Goal: Information Seeking & Learning: Compare options

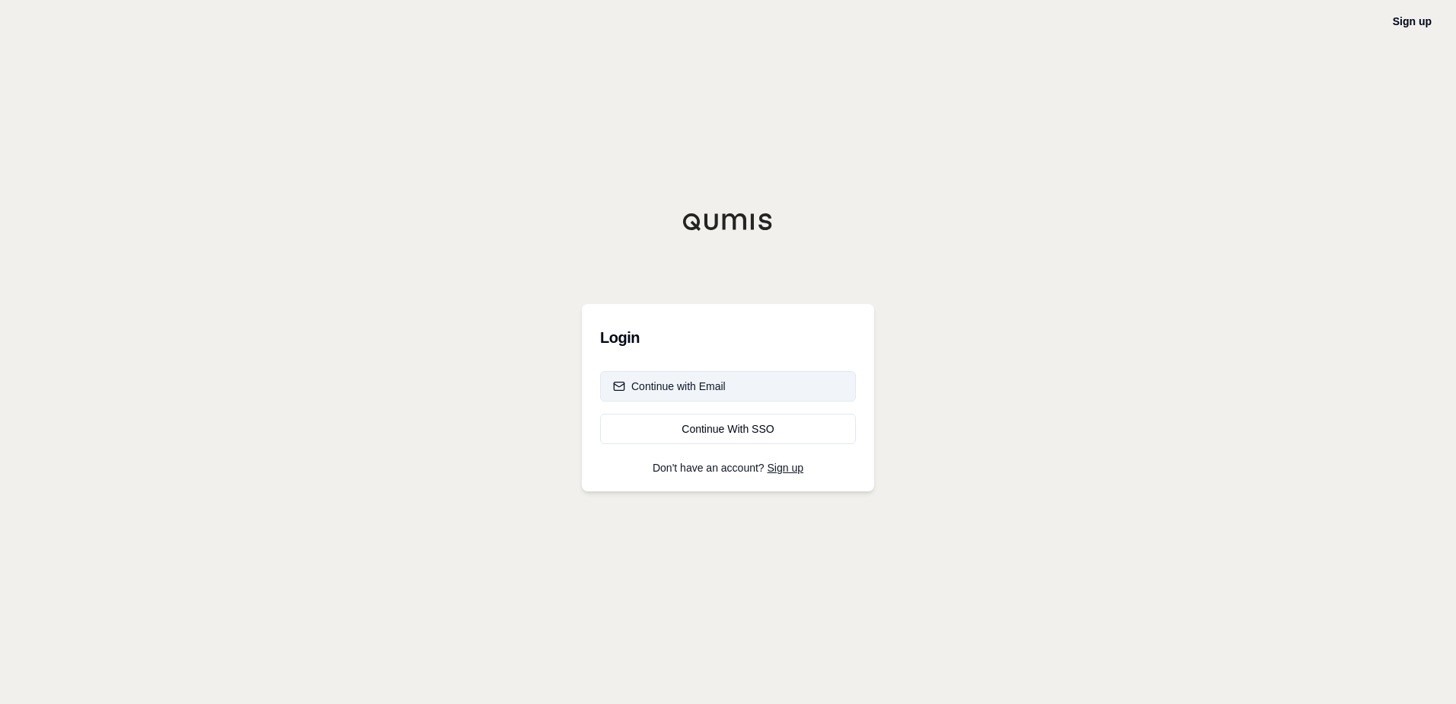
click at [704, 379] on button "Continue with Email" at bounding box center [728, 386] width 256 height 30
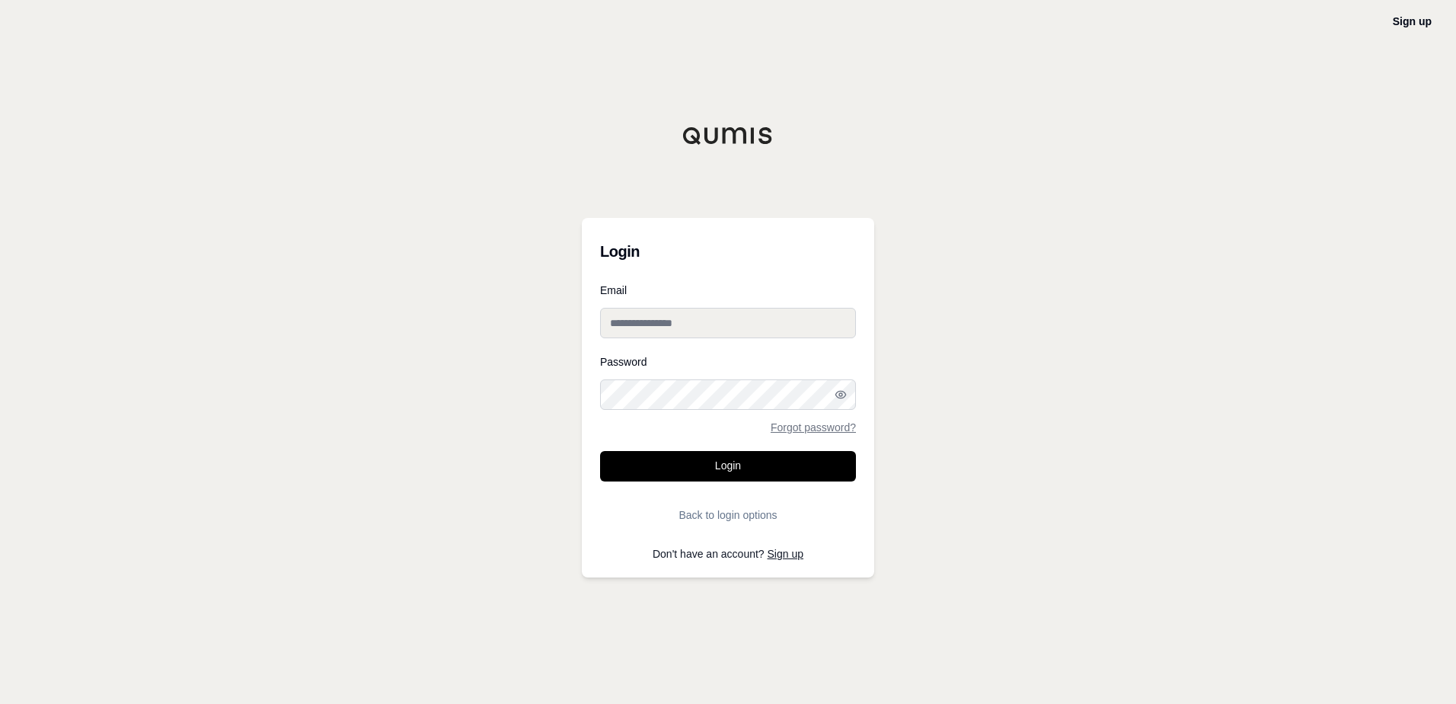
type input "**********"
click at [679, 420] on button "Login" at bounding box center [728, 466] width 256 height 30
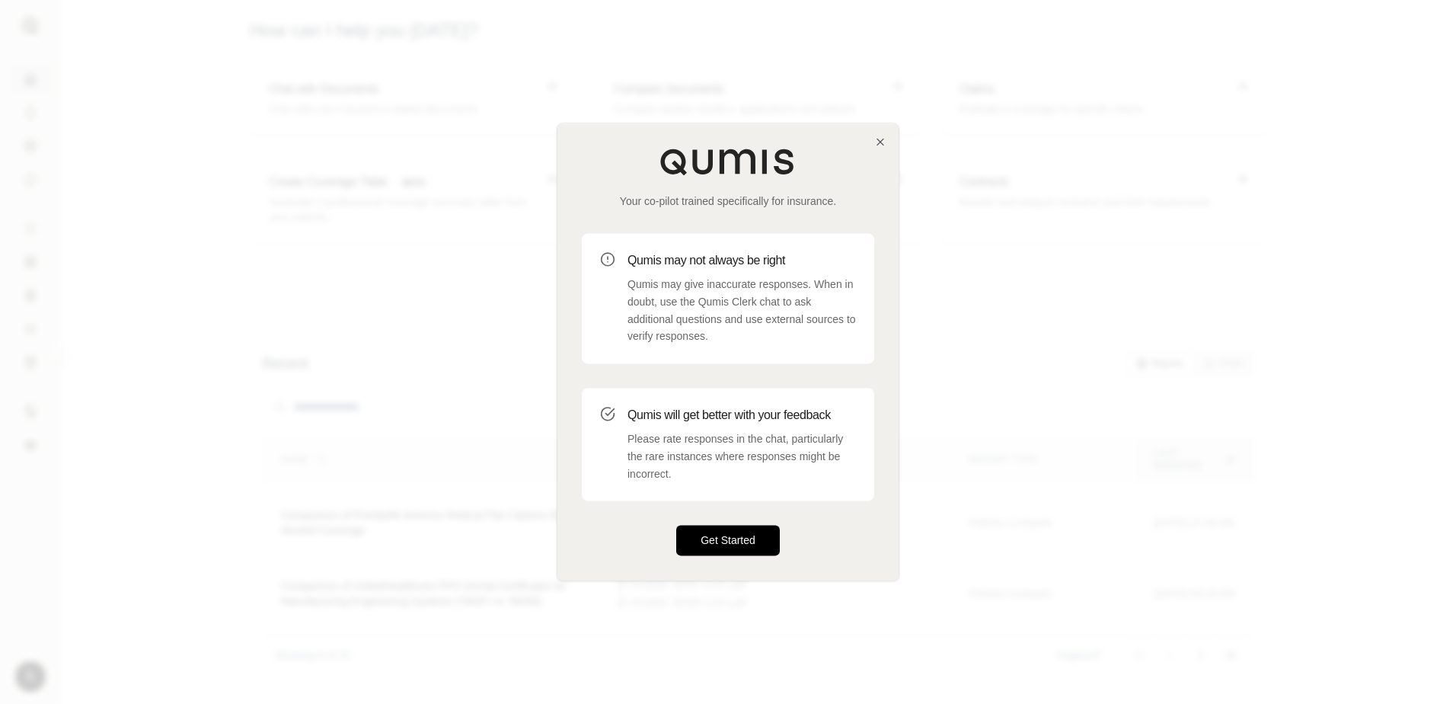
click at [704, 420] on button "Get Started" at bounding box center [728, 540] width 104 height 30
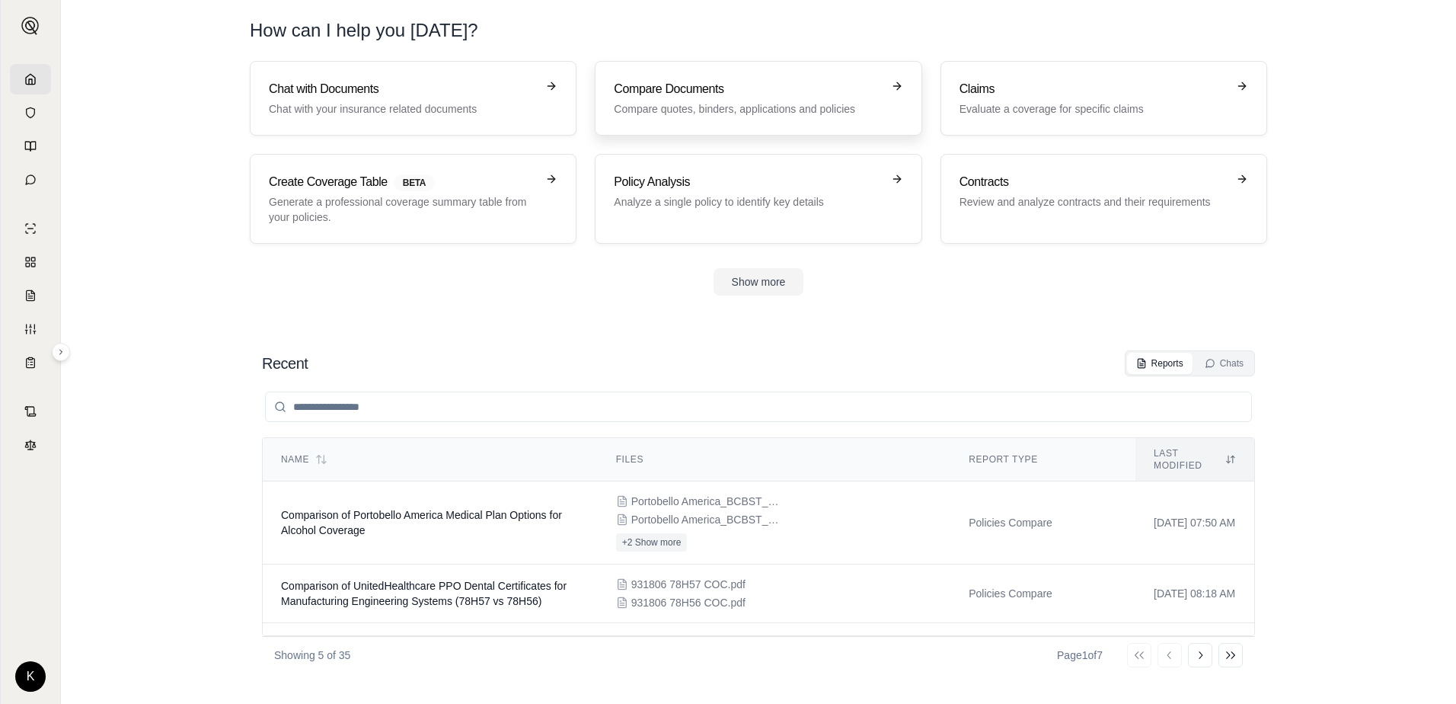
click at [704, 110] on p "Compare quotes, binders, applications and policies" at bounding box center [747, 108] width 267 height 15
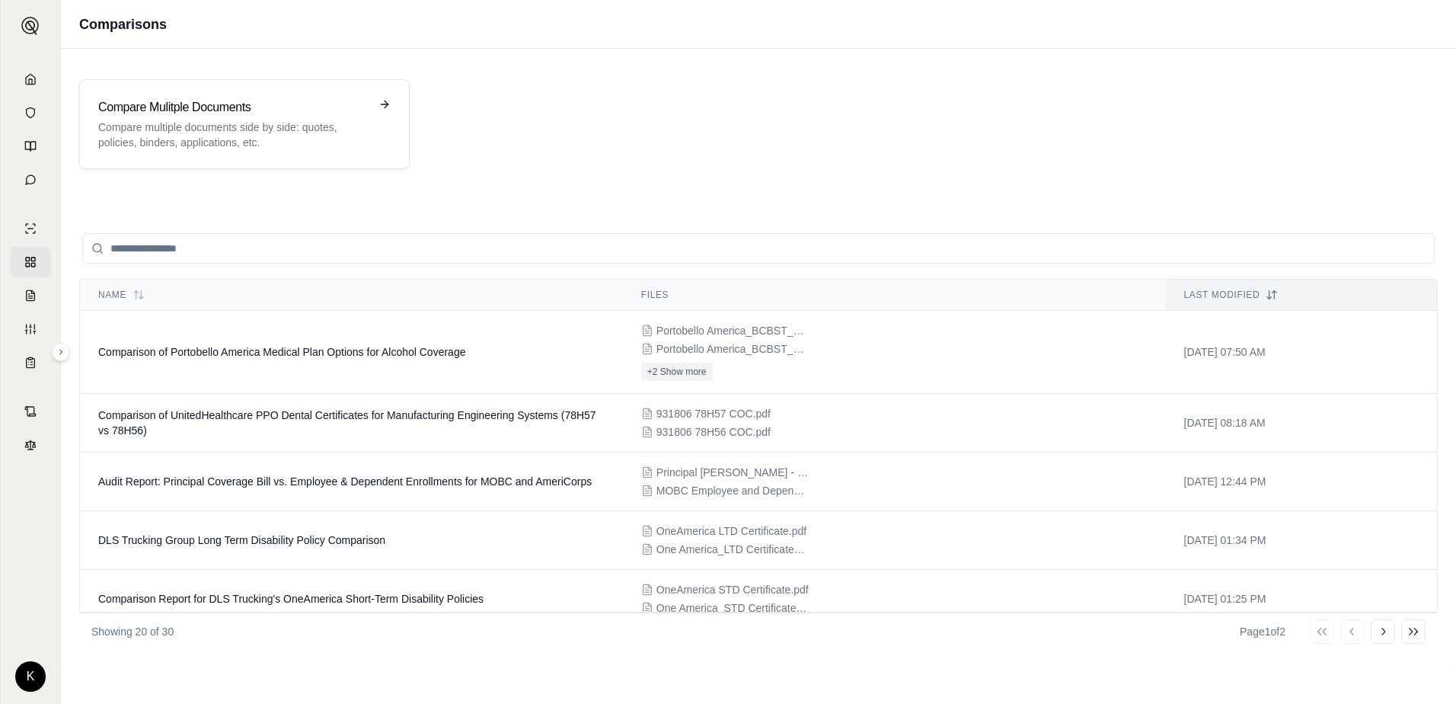
click at [158, 263] on div at bounding box center [758, 248] width 1359 height 61
click at [190, 86] on div "Compare Mulitple Documents Compare multiple documents side by side: quotes, pol…" at bounding box center [244, 124] width 331 height 90
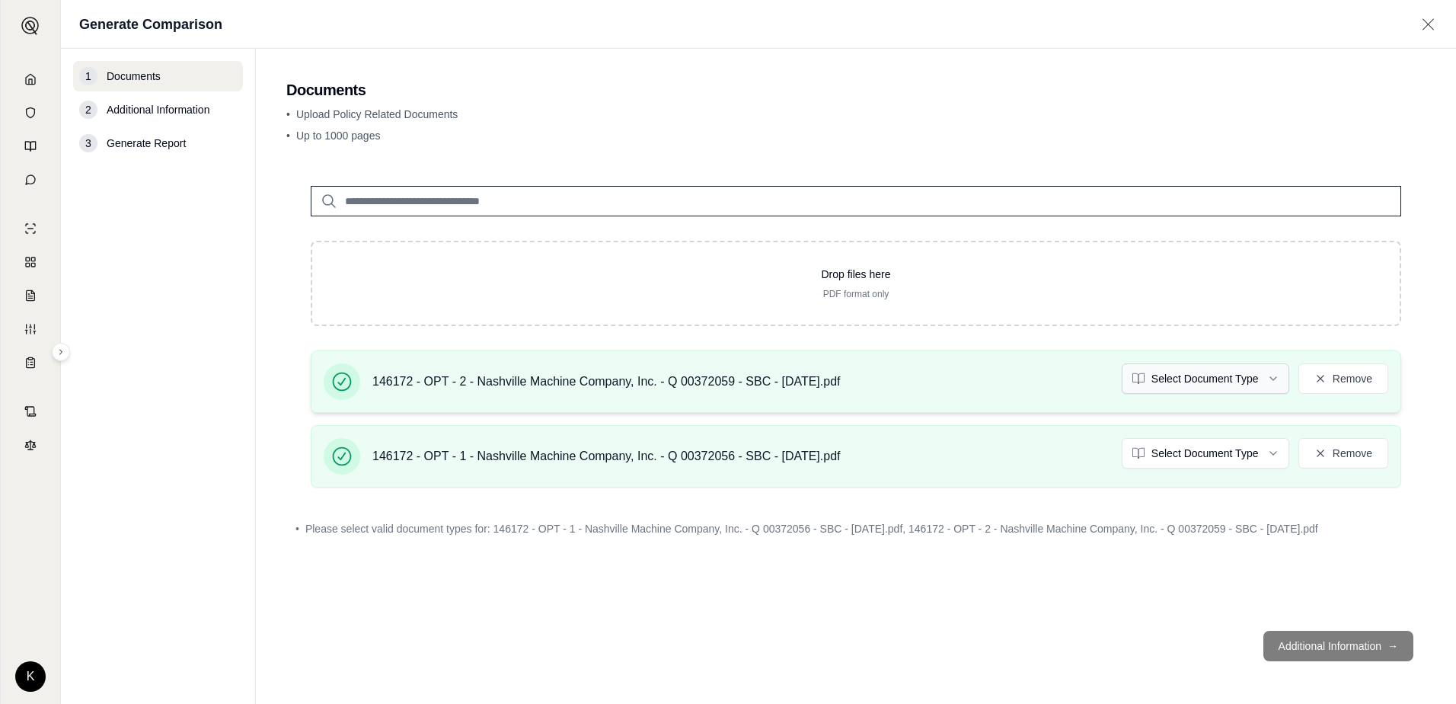
click at [704, 388] on html "K Generate Comparison 1 Documents 2 Additional Information 3 Generate Report Do…" at bounding box center [728, 352] width 1456 height 704
click at [704, 420] on html "K Generate Comparison 1 Documents 2 Additional Information 3 Generate Report Do…" at bounding box center [728, 352] width 1456 height 704
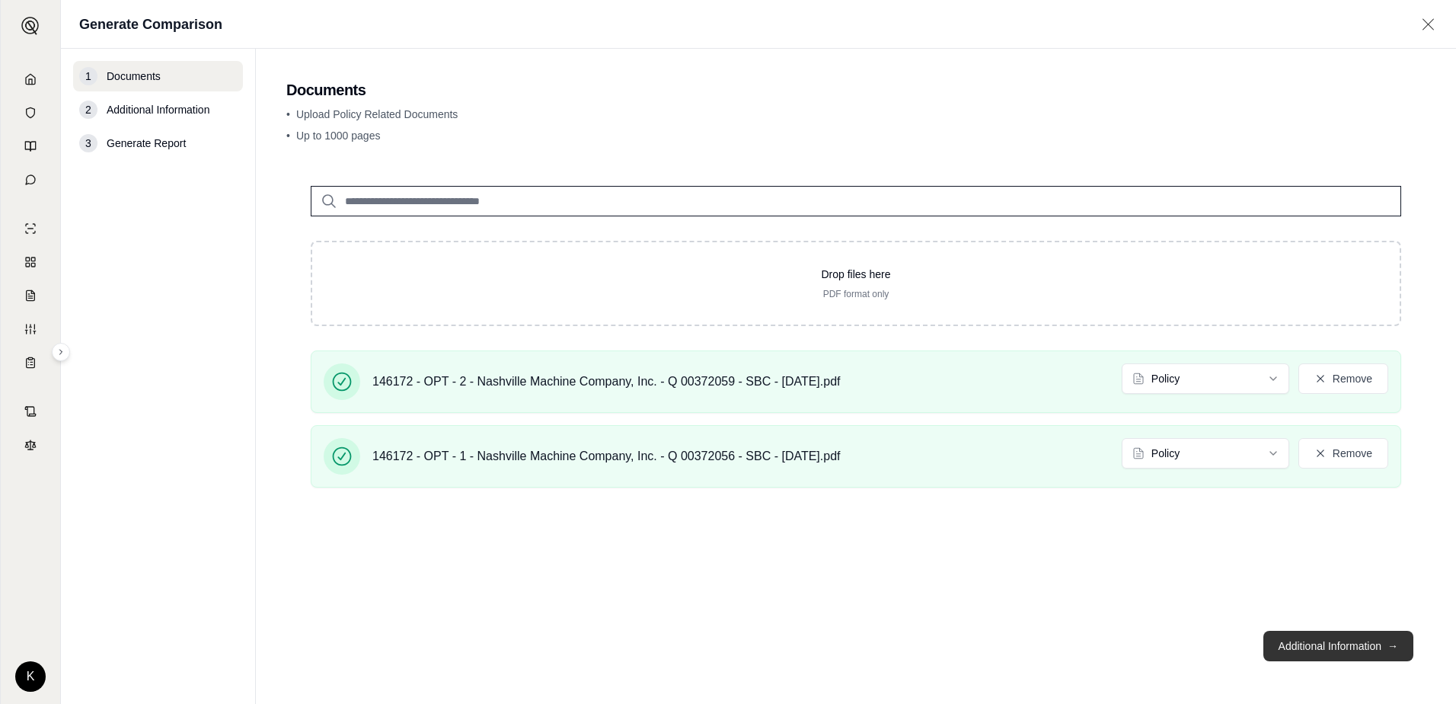
click at [704, 420] on button "Additional Information →" at bounding box center [1338, 646] width 150 height 30
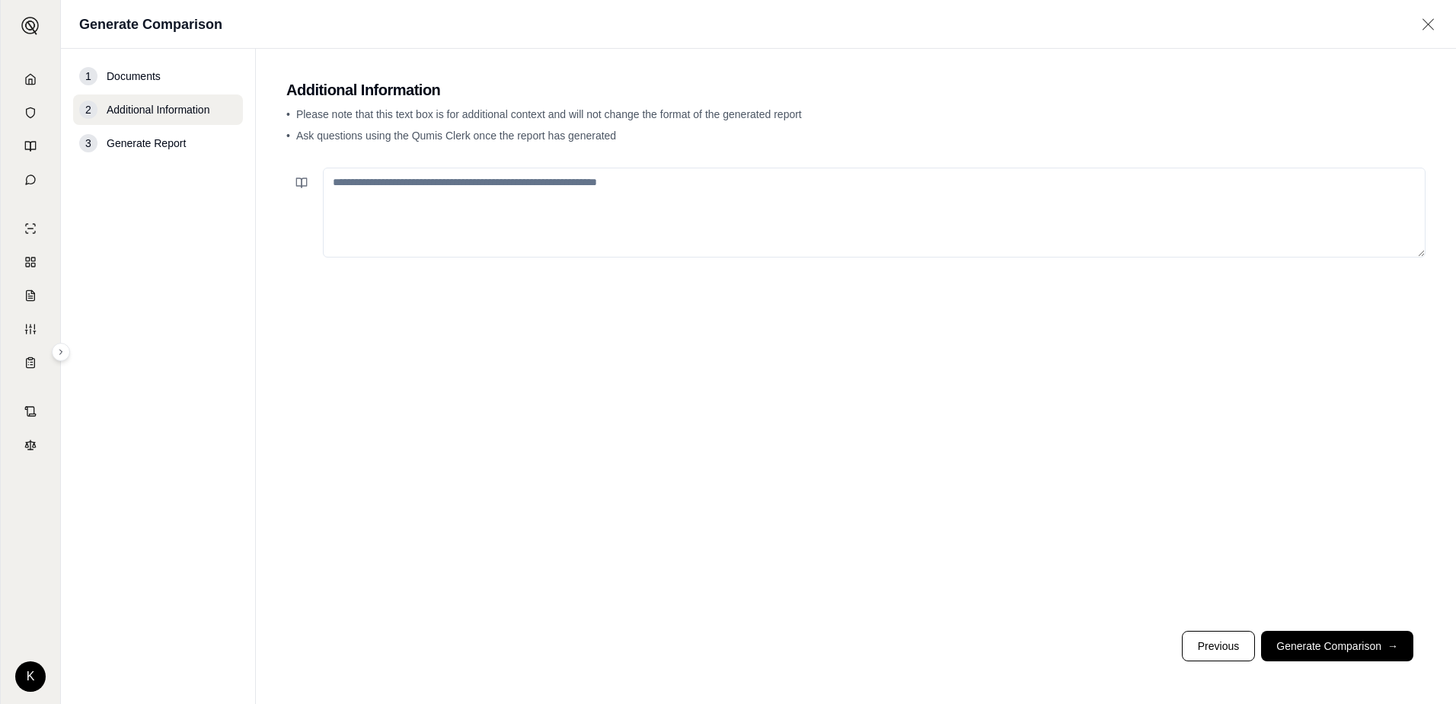
click at [377, 229] on textarea at bounding box center [874, 213] width 1103 height 90
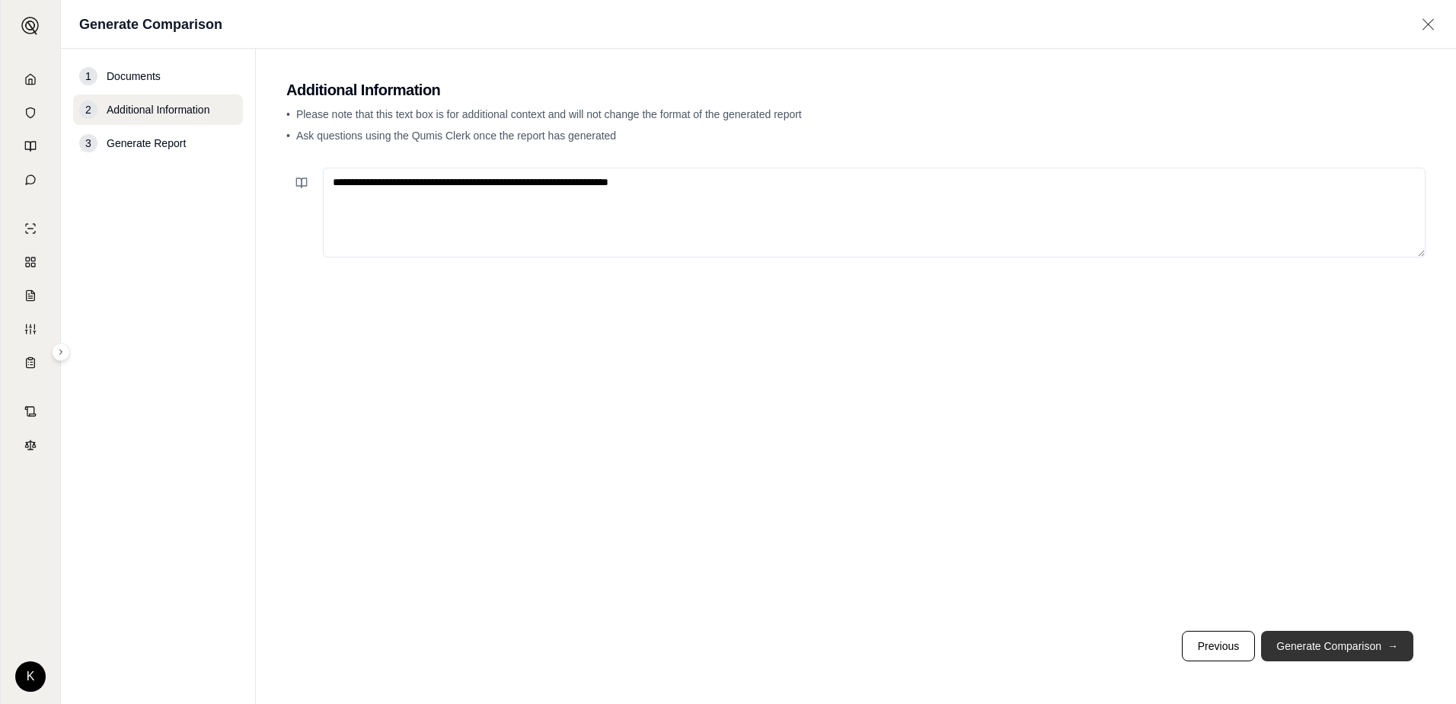
type textarea "**********"
click at [704, 420] on button "Generate Comparison →" at bounding box center [1337, 646] width 152 height 30
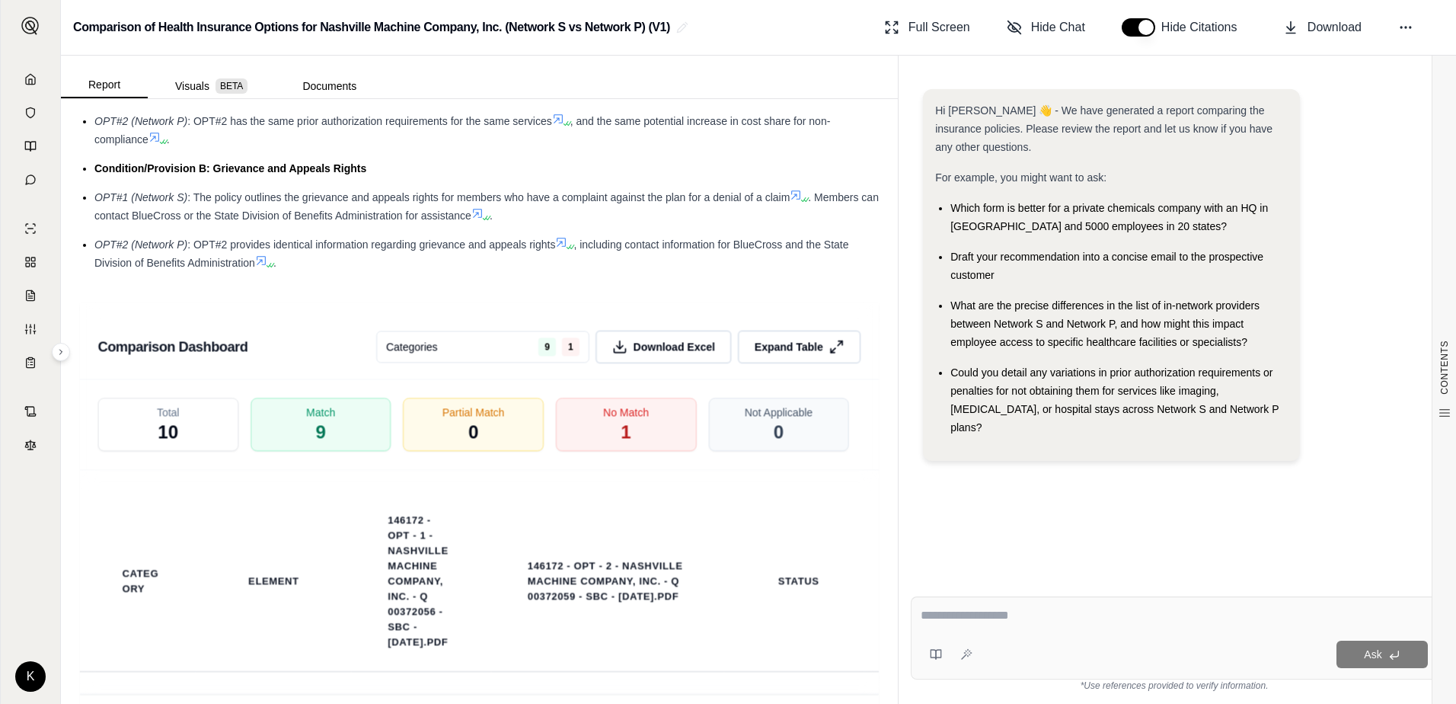
scroll to position [2605, 0]
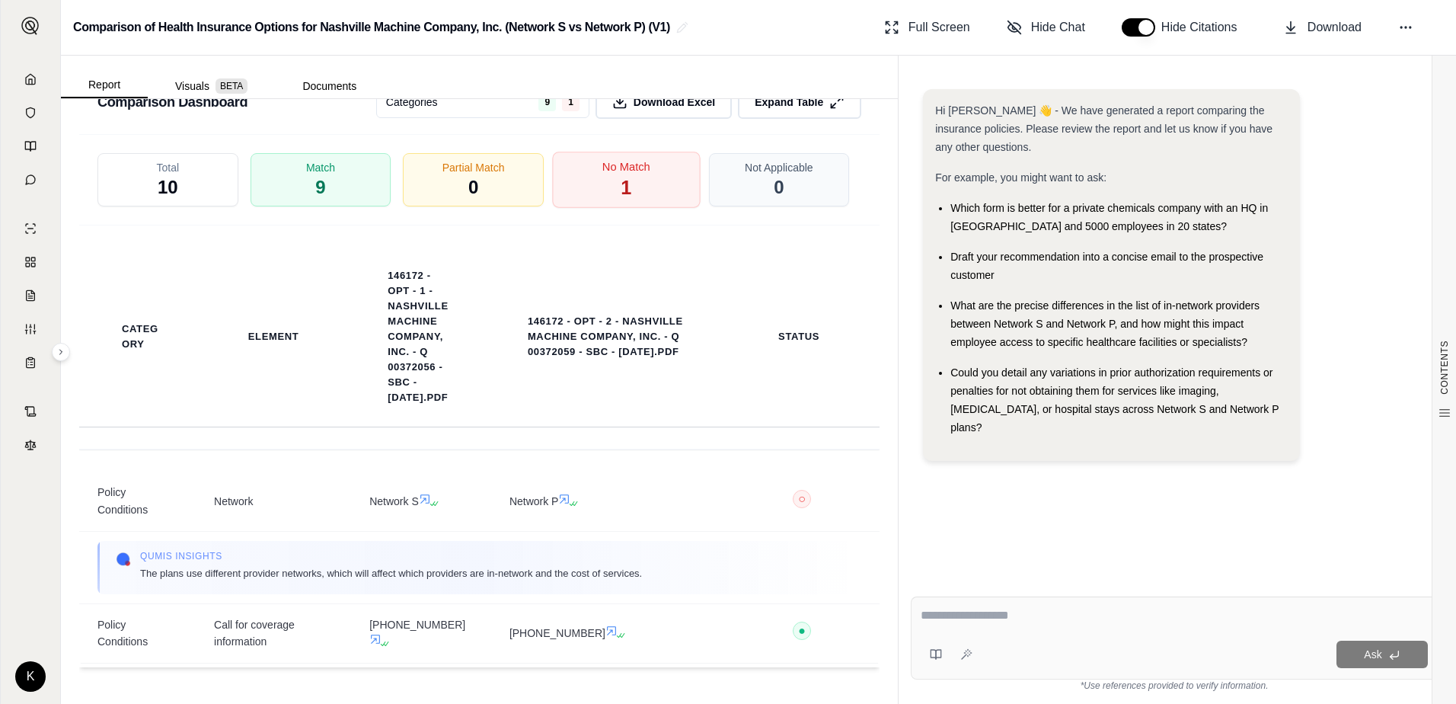
click at [644, 181] on div "No Match 1" at bounding box center [626, 180] width 148 height 56
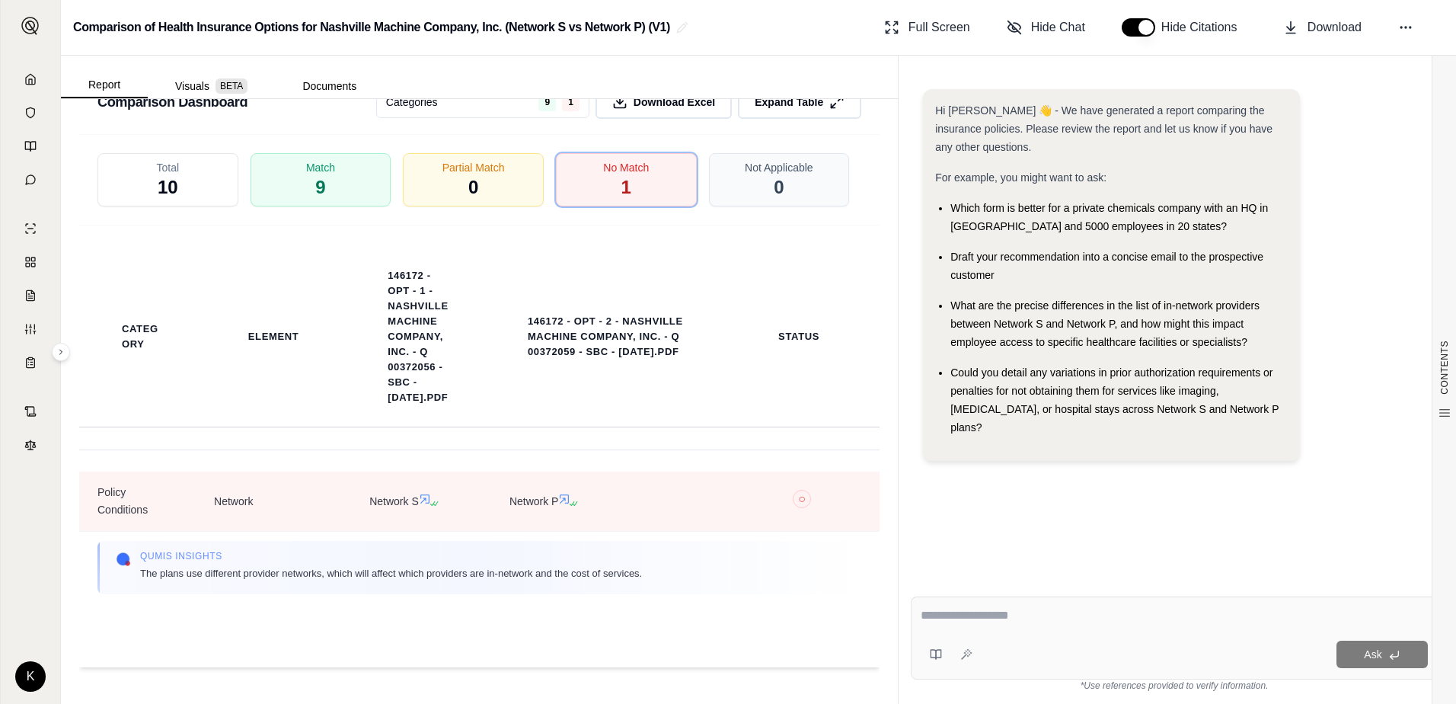
click at [704, 420] on span "○ X" at bounding box center [802, 502] width 119 height 24
click at [704, 420] on span "○" at bounding box center [802, 499] width 8 height 12
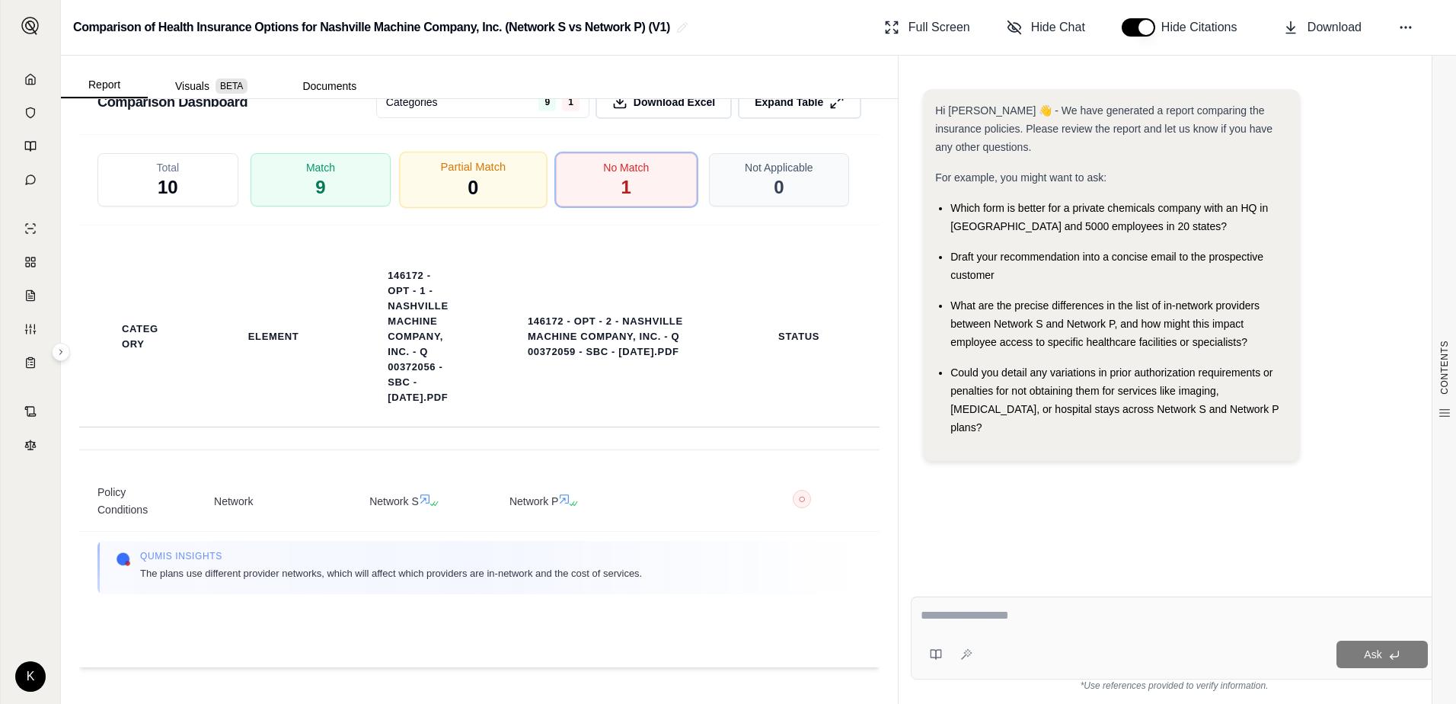
click at [432, 174] on div "Partial Match 0" at bounding box center [474, 180] width 148 height 56
click at [327, 183] on div "Match 9" at bounding box center [321, 180] width 148 height 56
click at [158, 185] on span "10" at bounding box center [168, 187] width 21 height 24
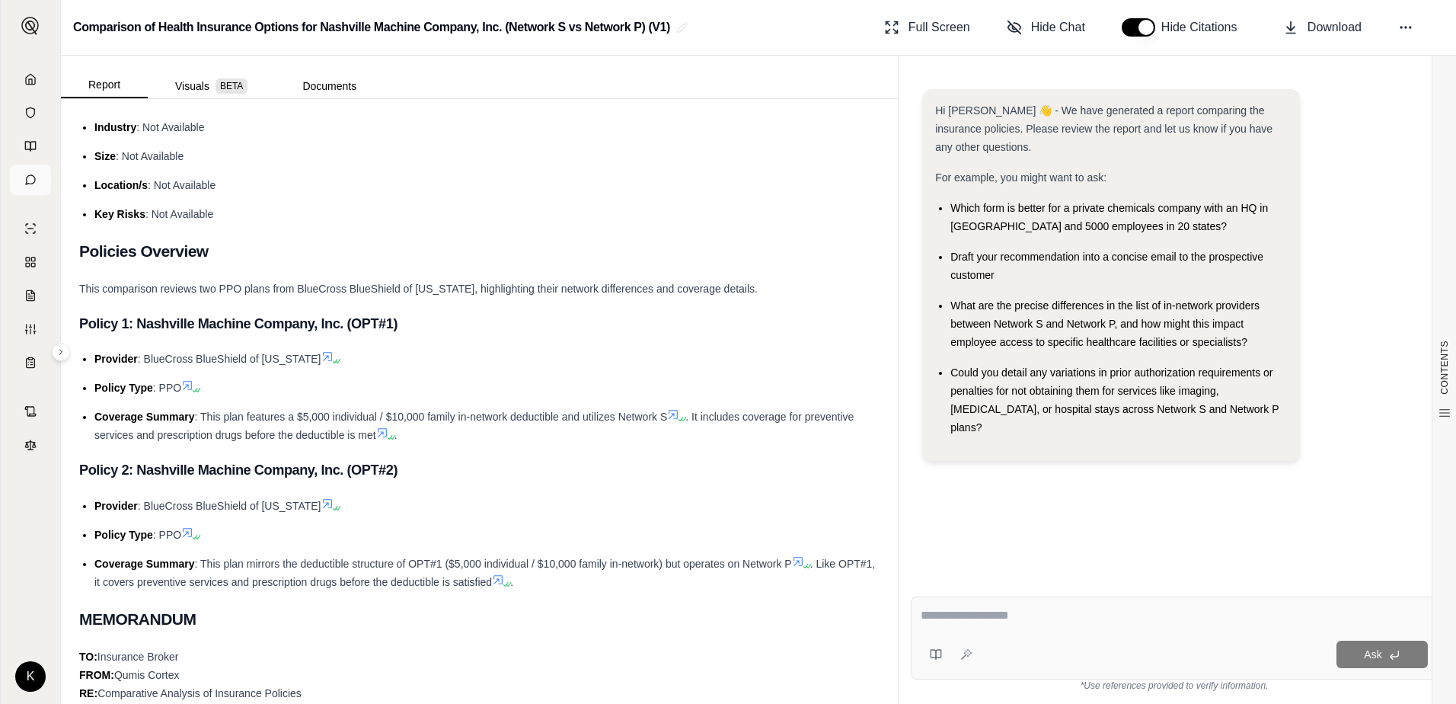
scroll to position [0, 0]
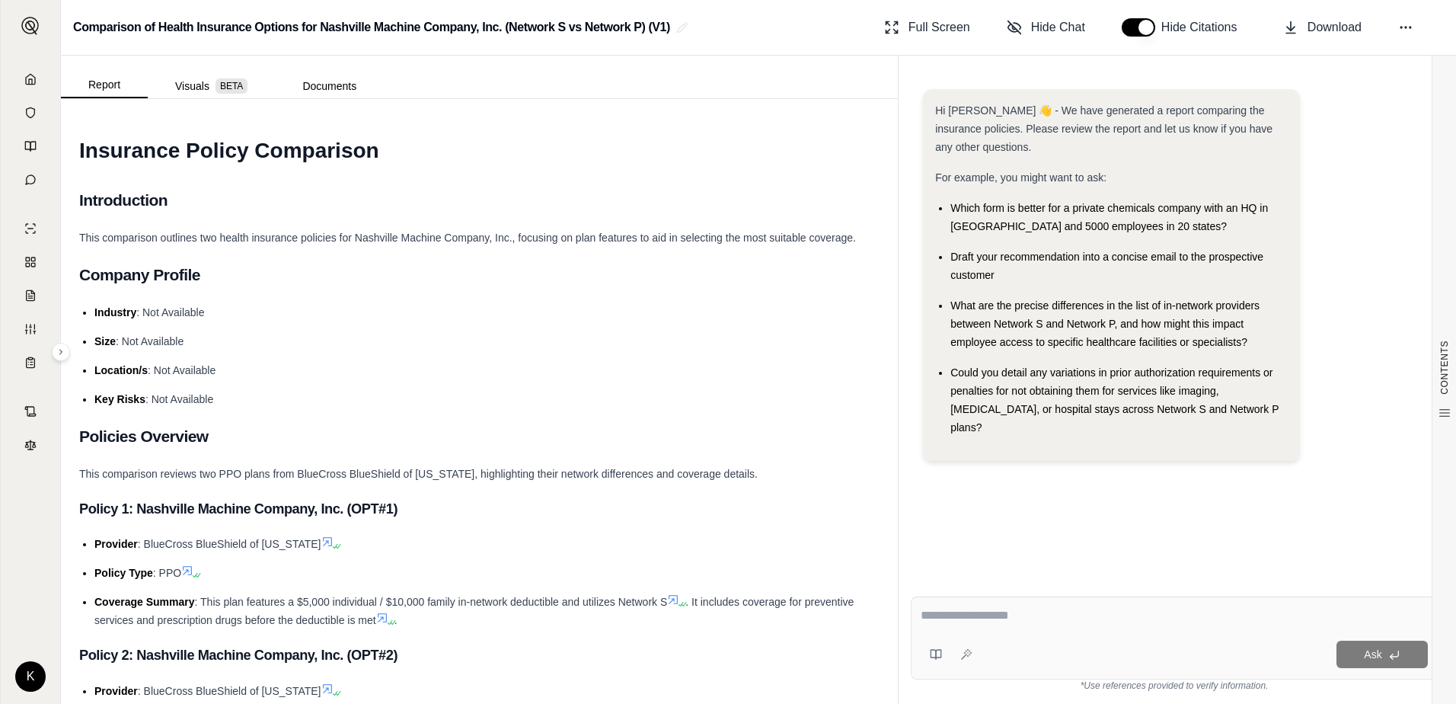
click at [31, 78] on icon at bounding box center [30, 79] width 12 height 12
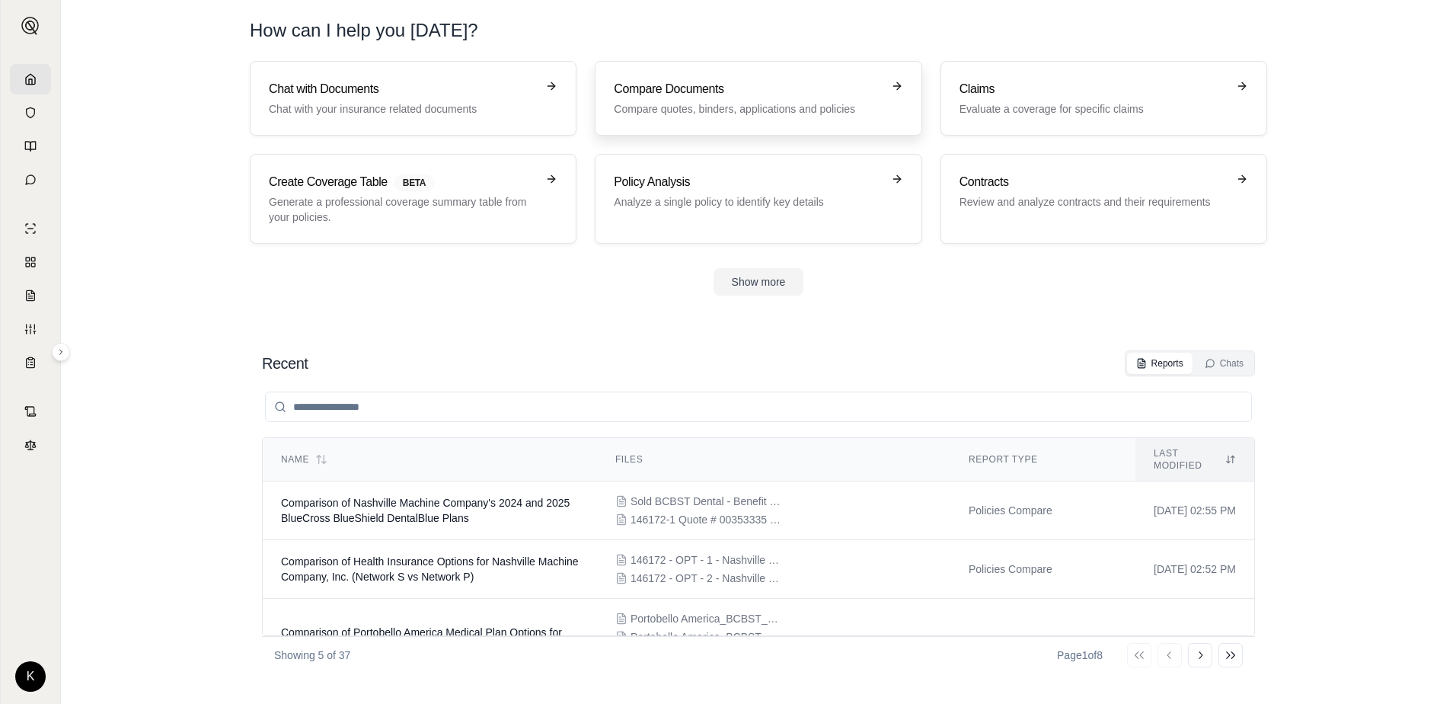
click at [704, 107] on p "Compare quotes, binders, applications and policies" at bounding box center [747, 108] width 267 height 15
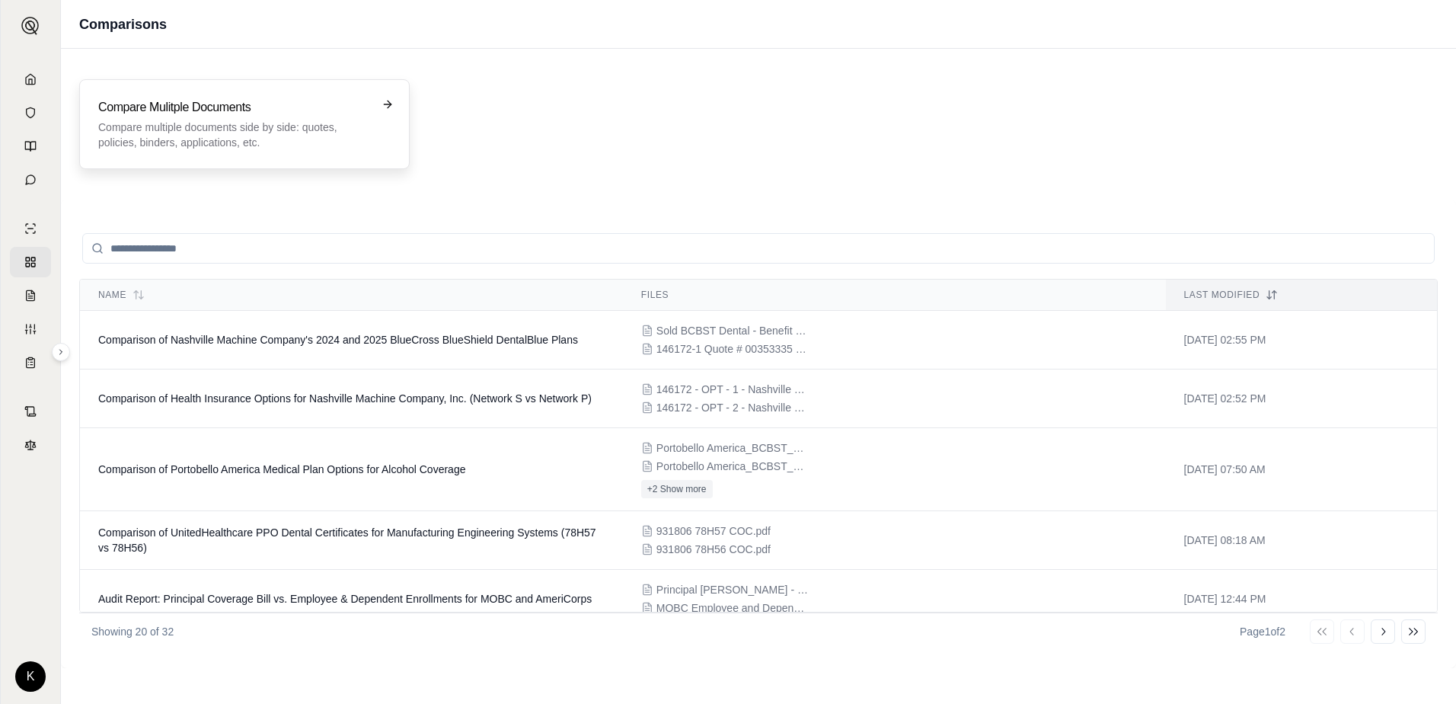
click at [219, 128] on p "Compare multiple documents side by side: quotes, policies, binders, application…" at bounding box center [233, 135] width 271 height 30
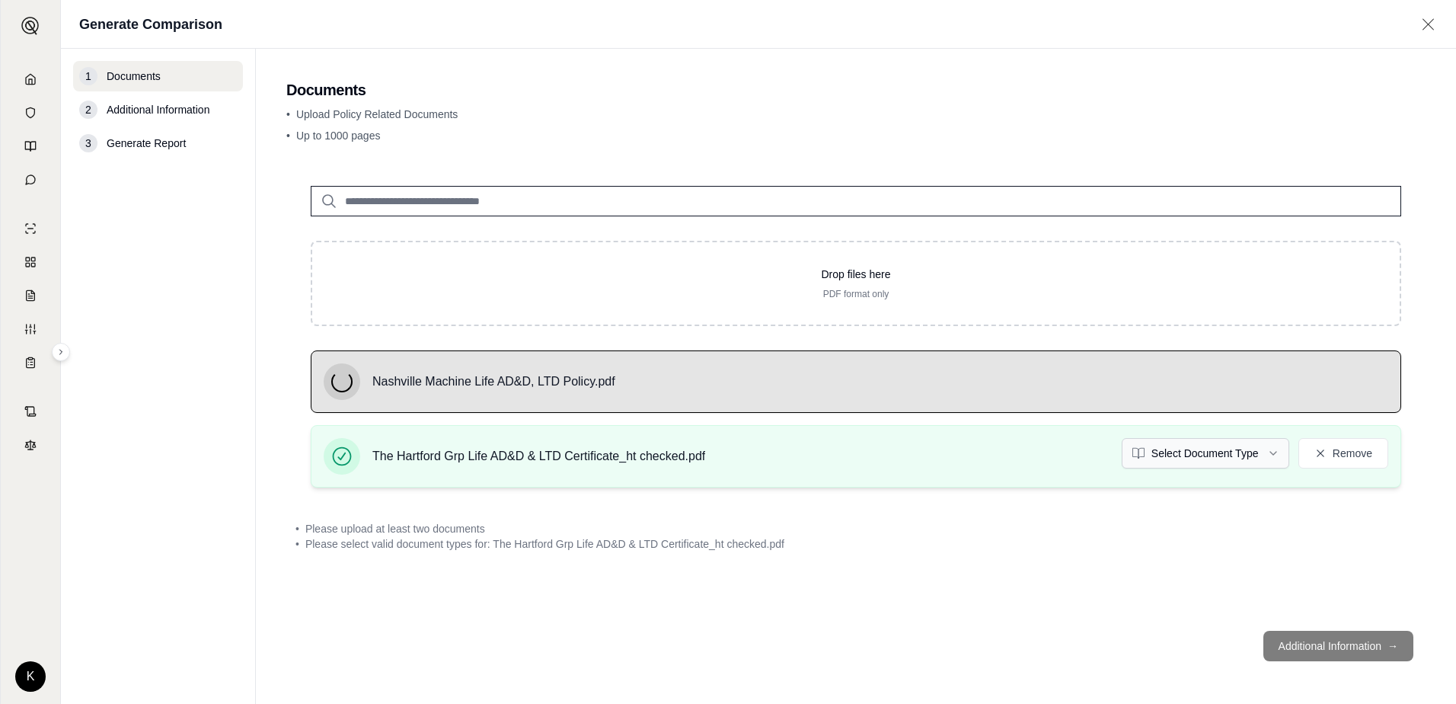
click at [704, 420] on html "K Generate Comparison 1 Documents 2 Additional Information 3 Generate Report Do…" at bounding box center [728, 352] width 1456 height 704
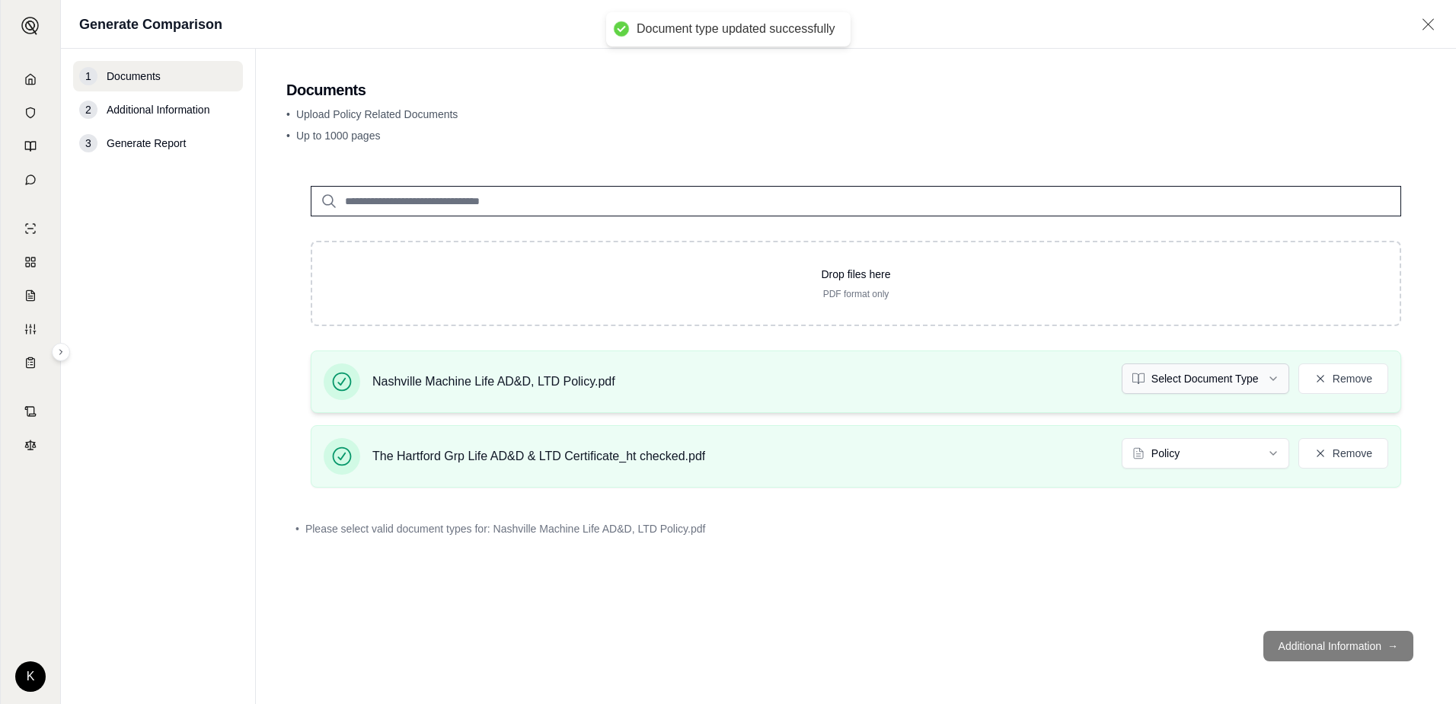
click at [704, 382] on html "Document type updated successfully K Generate Comparison 1 Documents 2 Addition…" at bounding box center [728, 352] width 1456 height 704
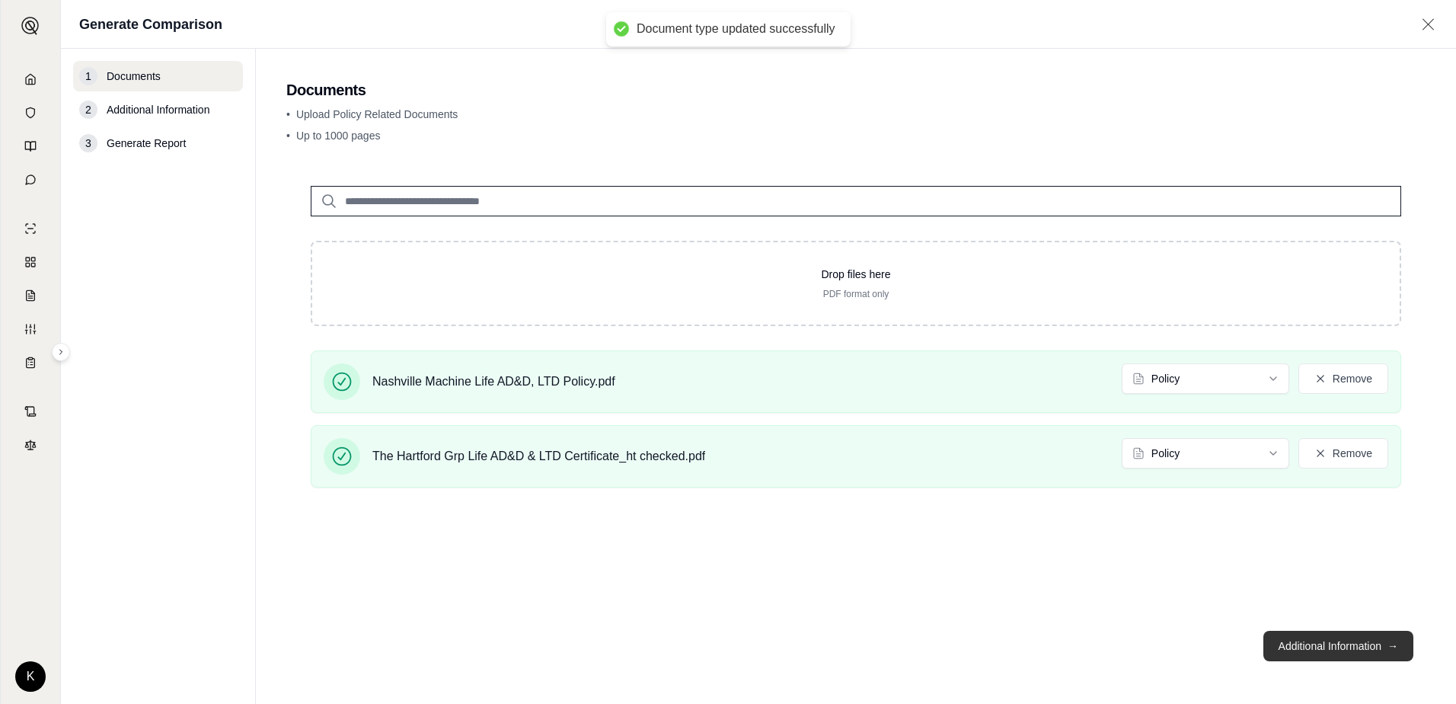
click at [704, 420] on button "Additional Information →" at bounding box center [1338, 646] width 150 height 30
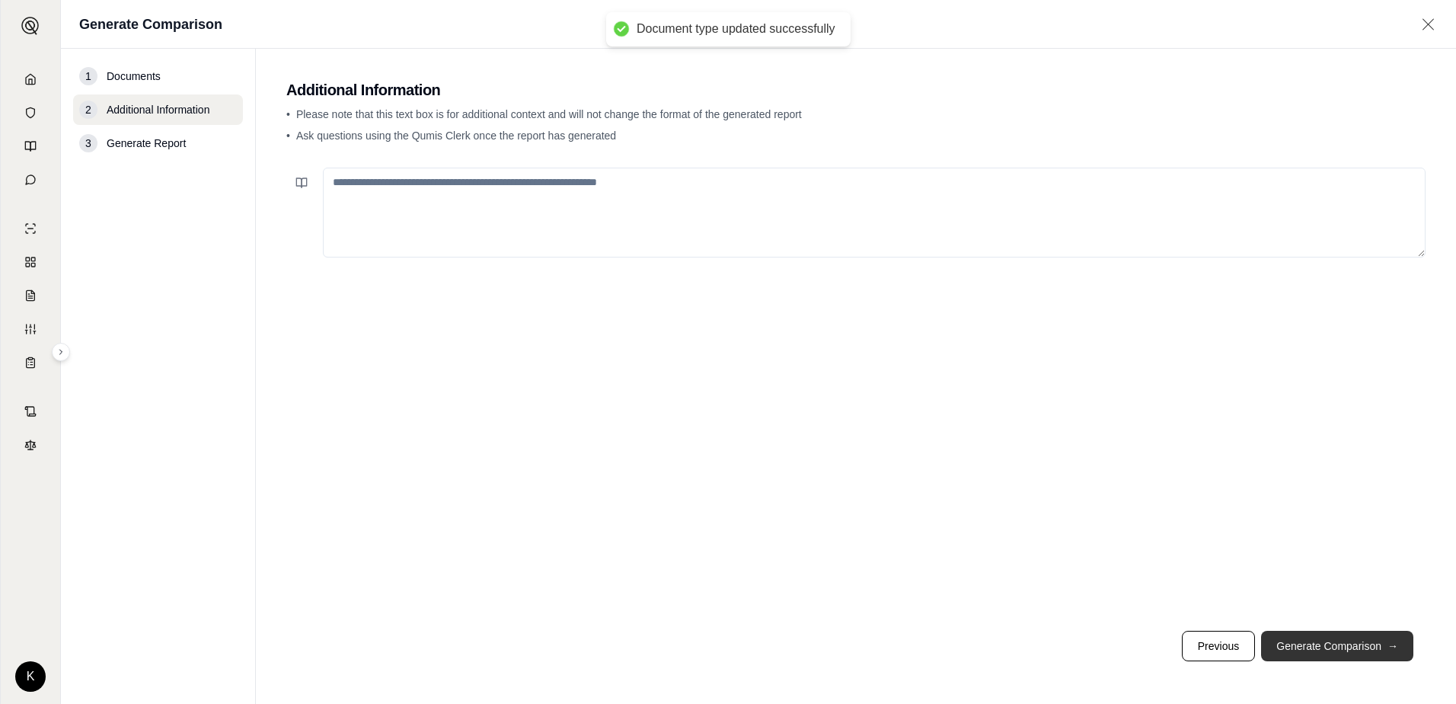
click at [704, 420] on button "Generate Comparison →" at bounding box center [1337, 646] width 152 height 30
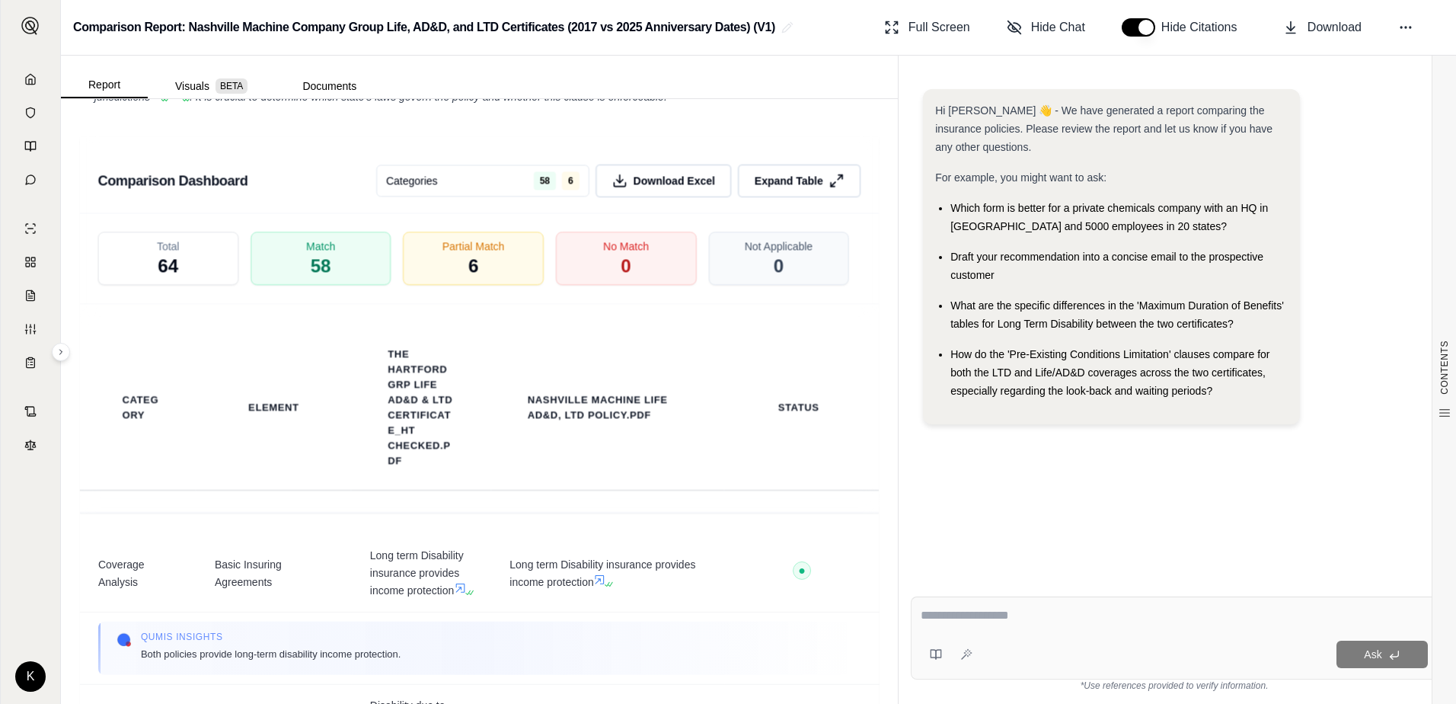
scroll to position [3046, 0]
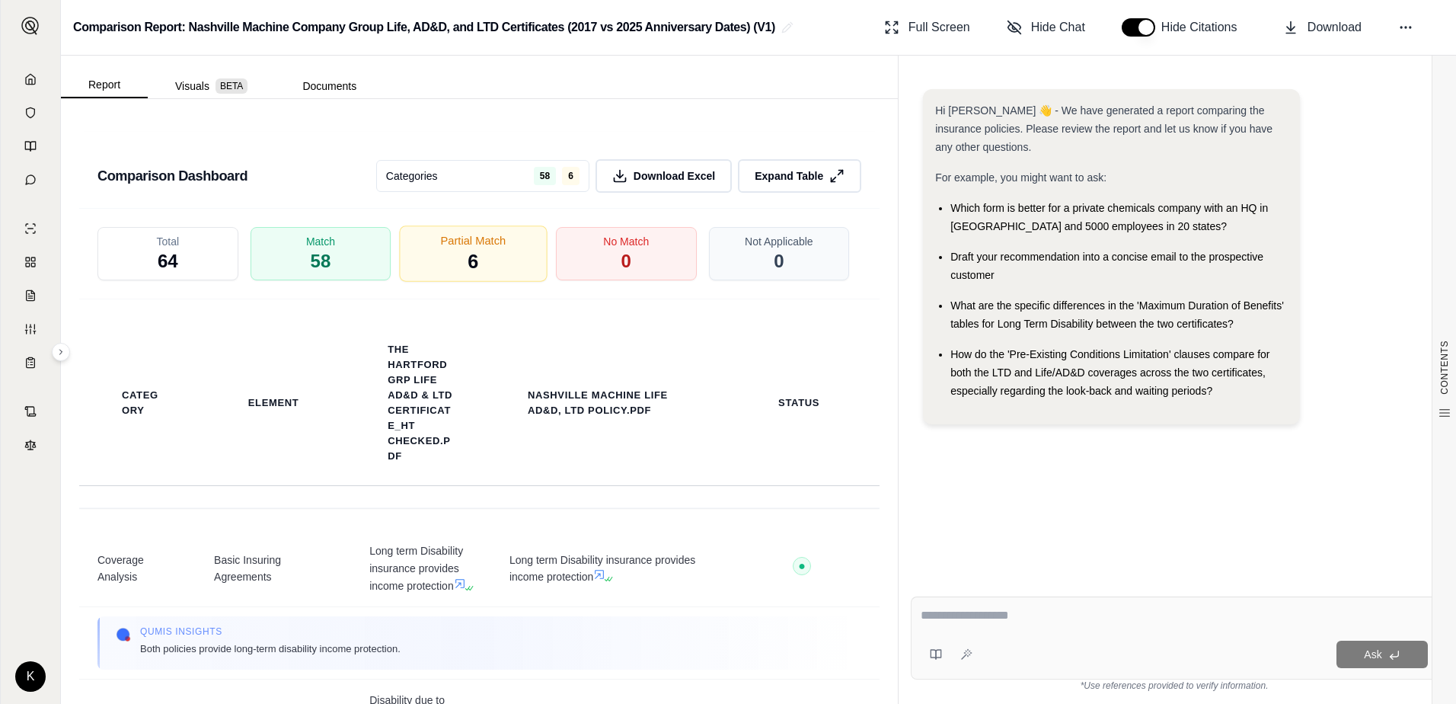
click at [504, 271] on div "Partial Match 6" at bounding box center [474, 253] width 148 height 56
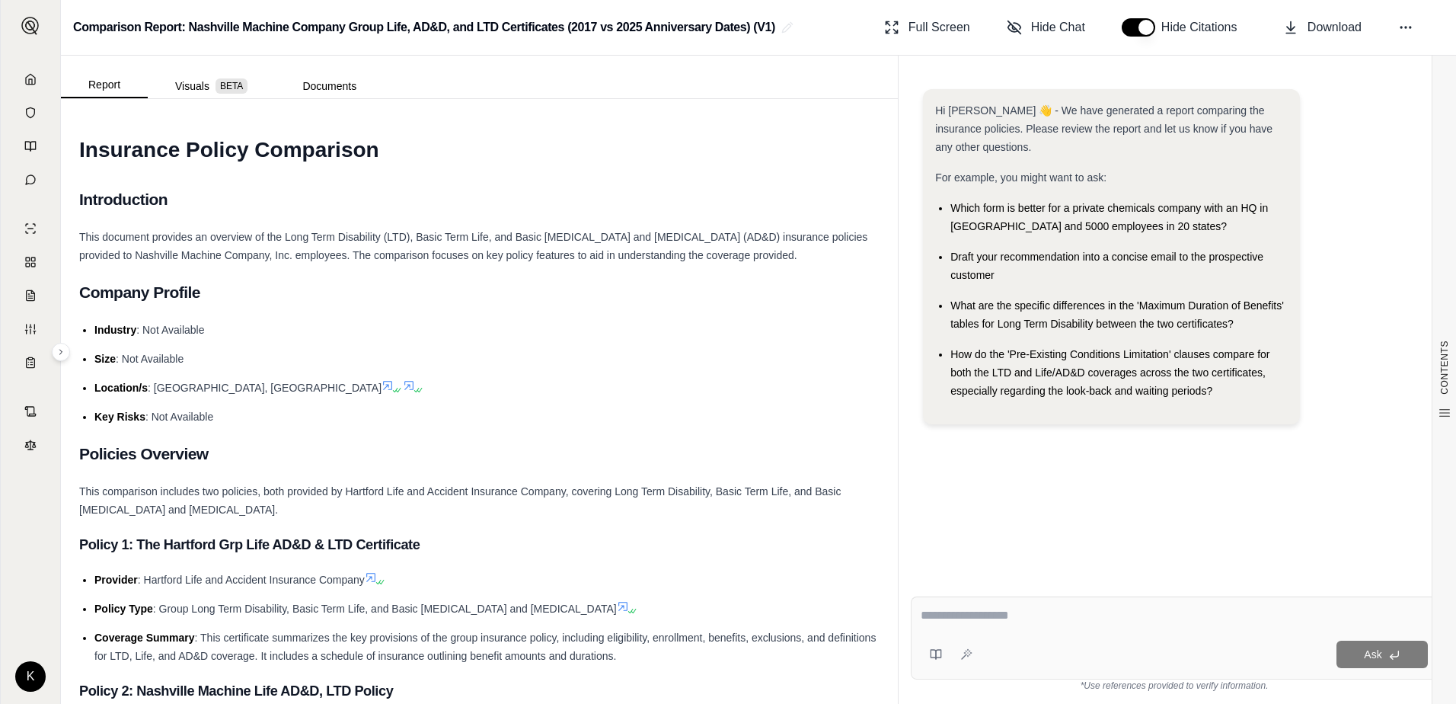
scroll to position [0, 0]
click at [704, 420] on div at bounding box center [1174, 618] width 507 height 24
click at [704, 420] on textarea at bounding box center [1174, 615] width 507 height 18
click at [31, 83] on icon at bounding box center [30, 79] width 12 height 12
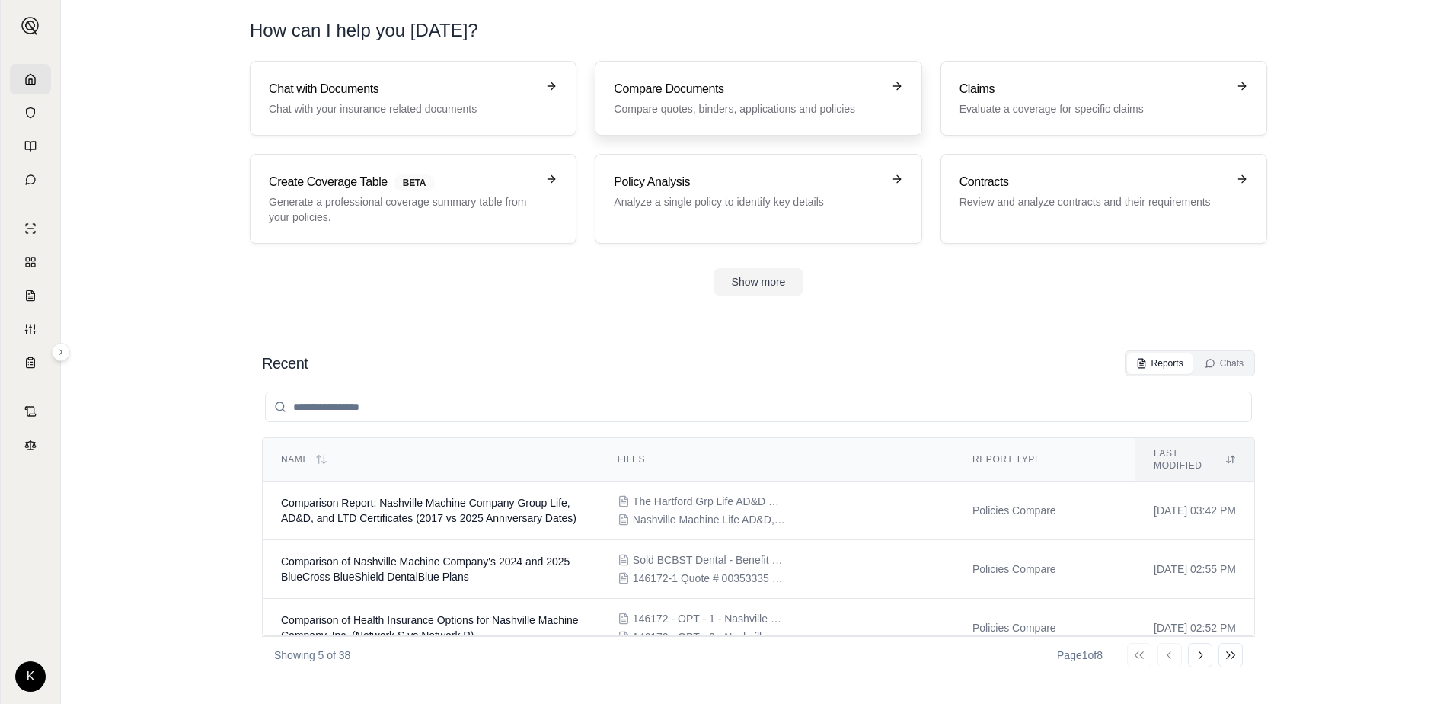
click at [704, 85] on h3 "Compare Documents" at bounding box center [747, 89] width 267 height 18
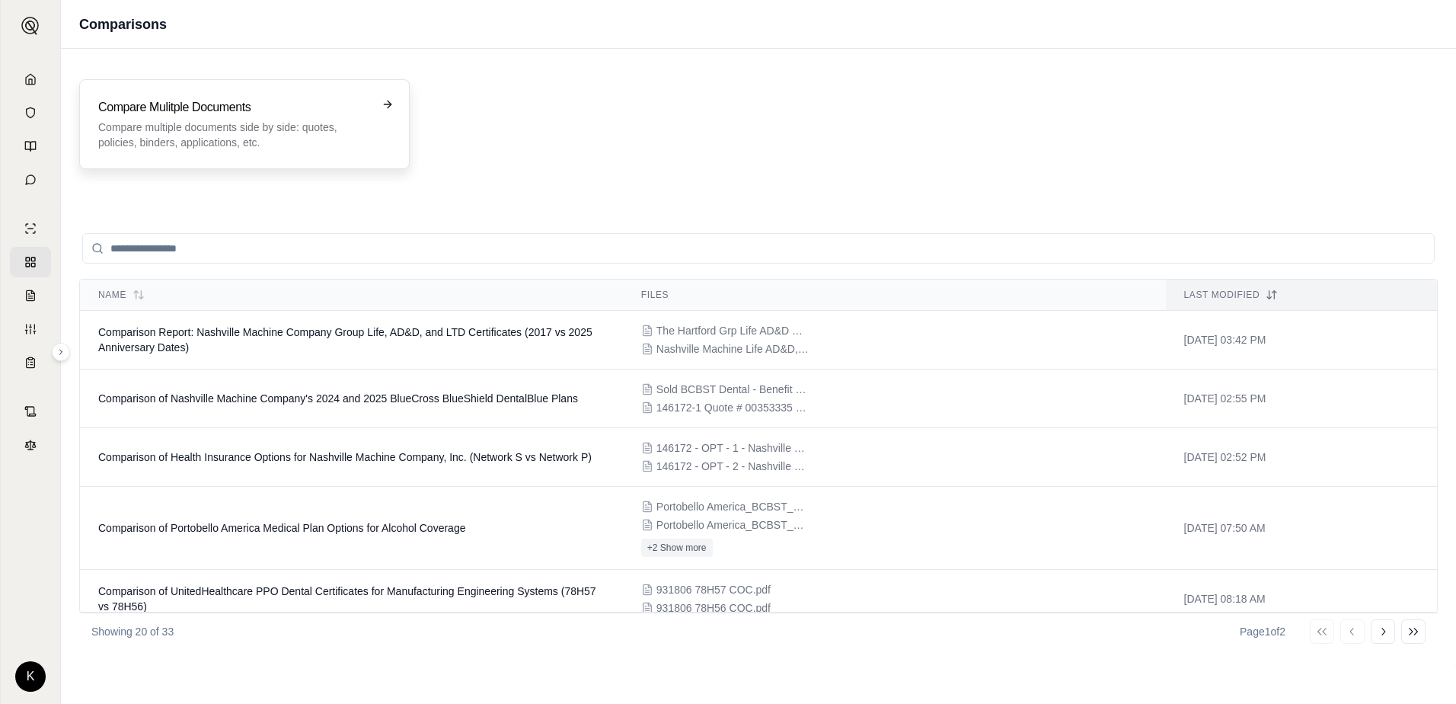
click at [301, 110] on h3 "Compare Mulitple Documents" at bounding box center [233, 107] width 271 height 18
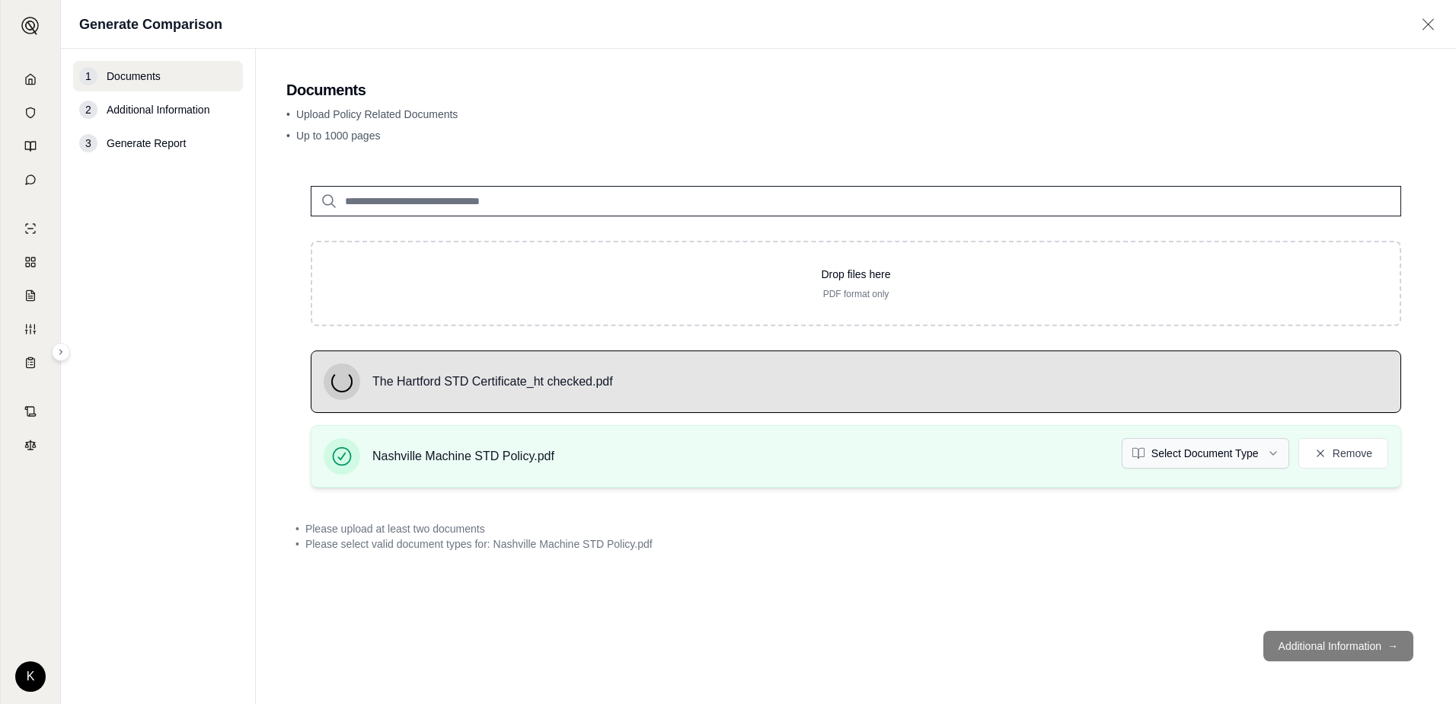
click at [704, 420] on html "K Generate Comparison 1 Documents 2 Additional Information 3 Generate Report Do…" at bounding box center [728, 352] width 1456 height 704
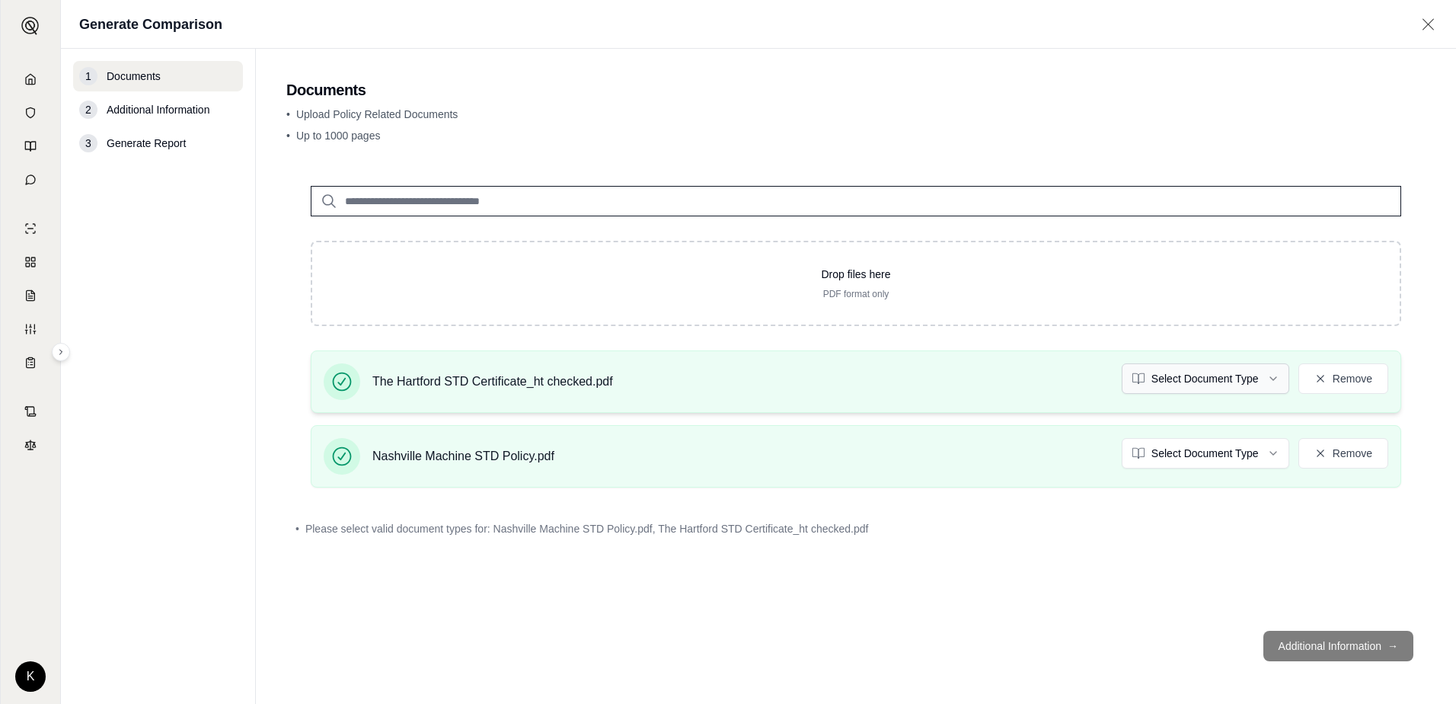
click at [704, 369] on html "K Generate Comparison 1 Documents 2 Additional Information 3 Generate Report Do…" at bounding box center [728, 352] width 1456 height 704
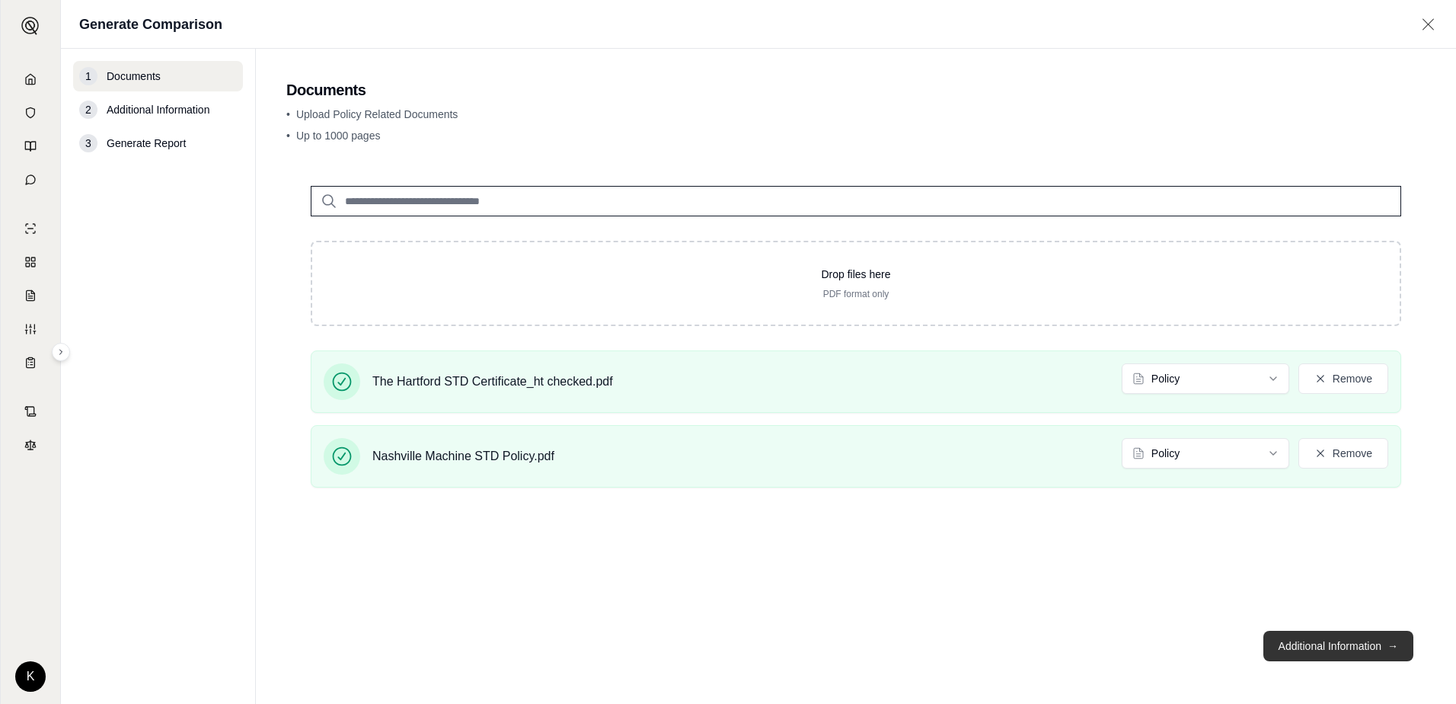
click at [704, 420] on button "Additional Information →" at bounding box center [1338, 646] width 150 height 30
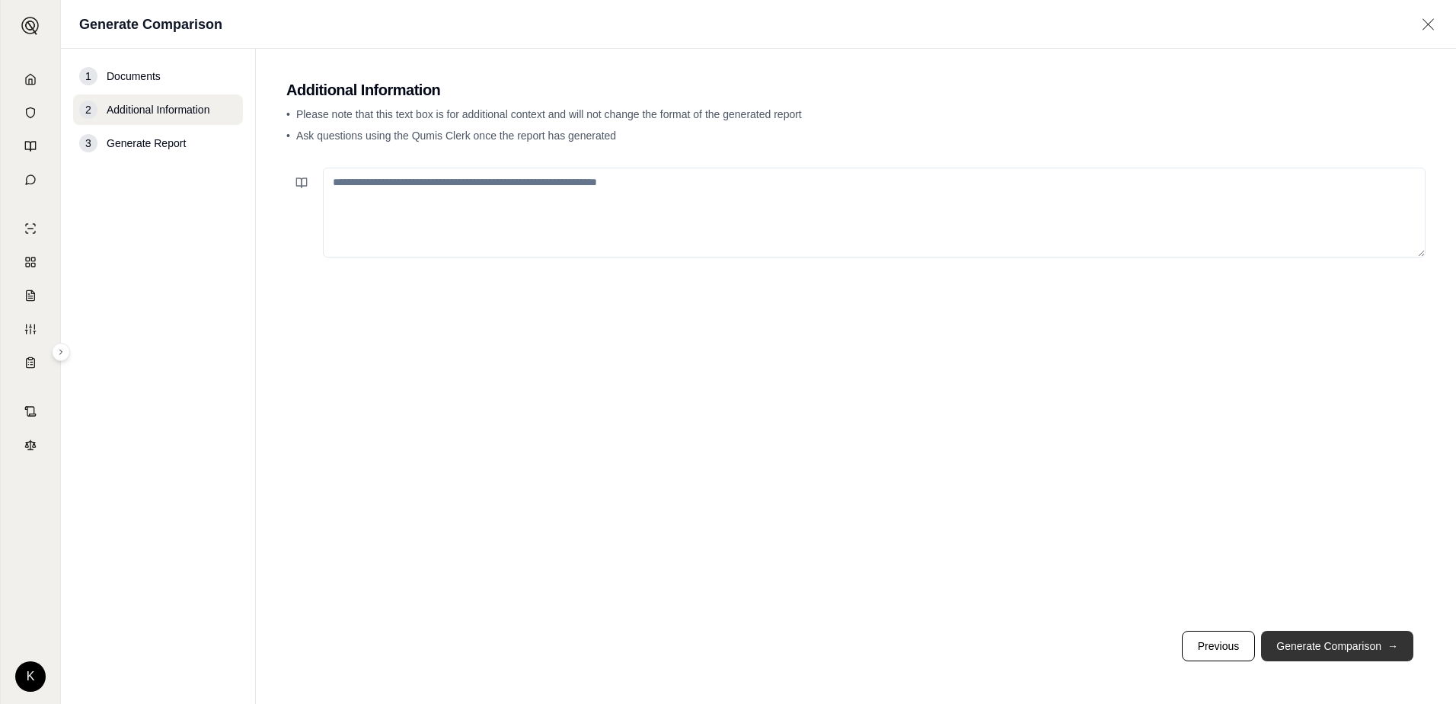
click at [704, 420] on button "Generate Comparison →" at bounding box center [1337, 646] width 152 height 30
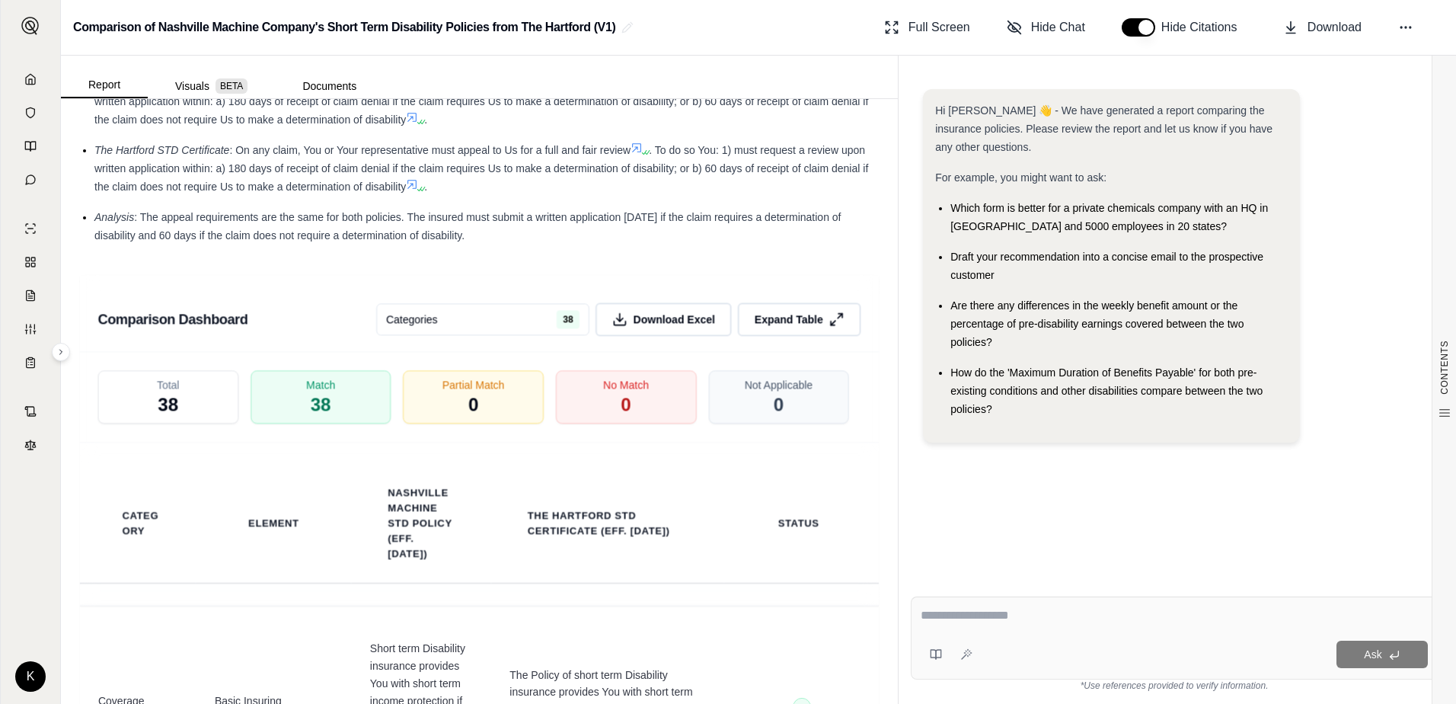
scroll to position [3266, 0]
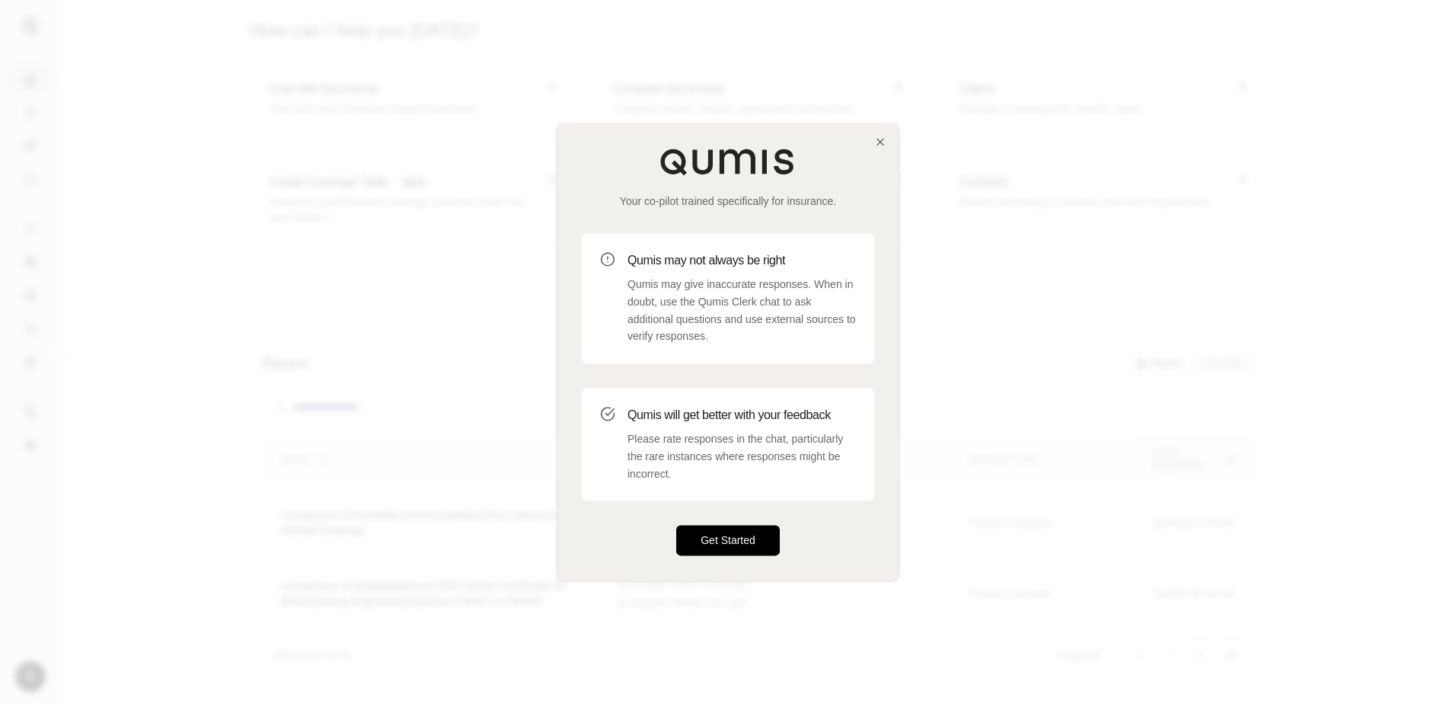
click at [701, 529] on button "Get Started" at bounding box center [728, 540] width 104 height 30
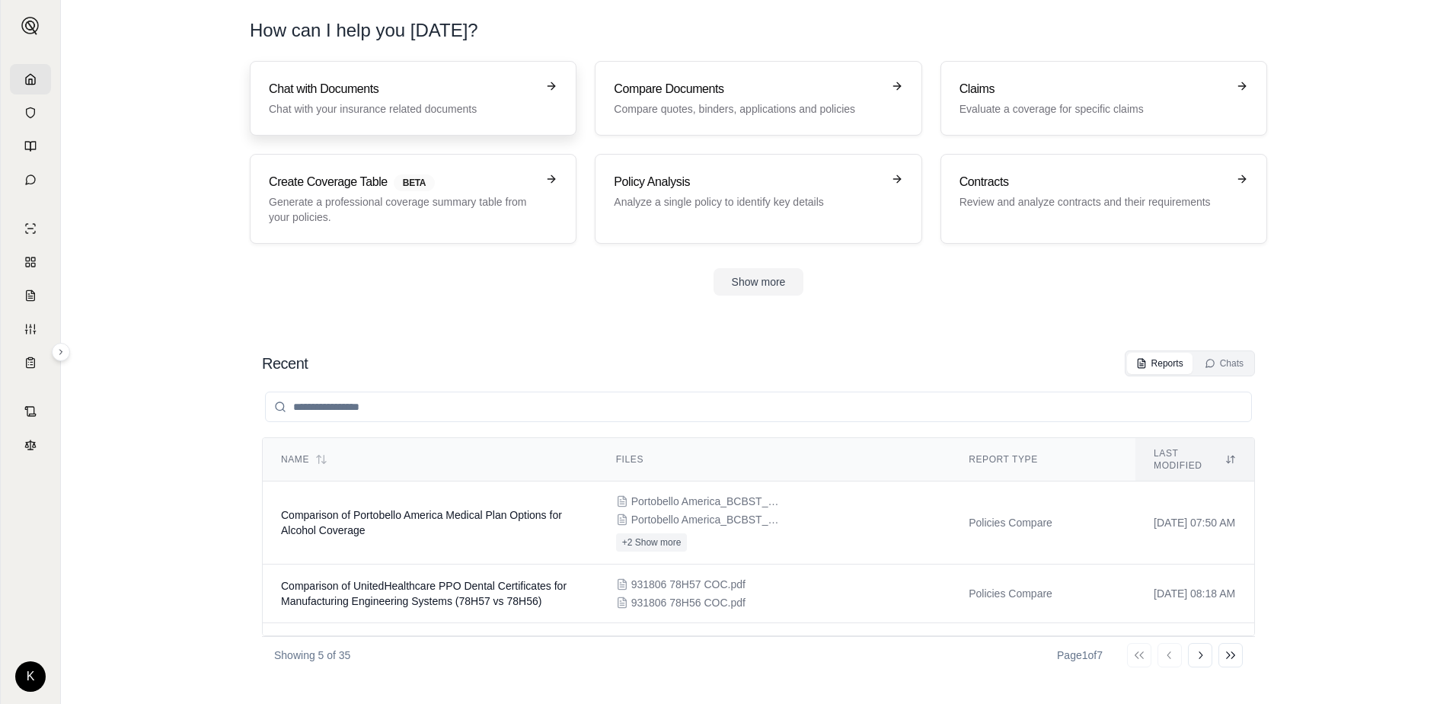
click at [336, 125] on link "Chat with Documents Chat with your insurance related documents" at bounding box center [413, 98] width 327 height 75
click at [787, 88] on h3 "Compare Documents" at bounding box center [747, 89] width 267 height 18
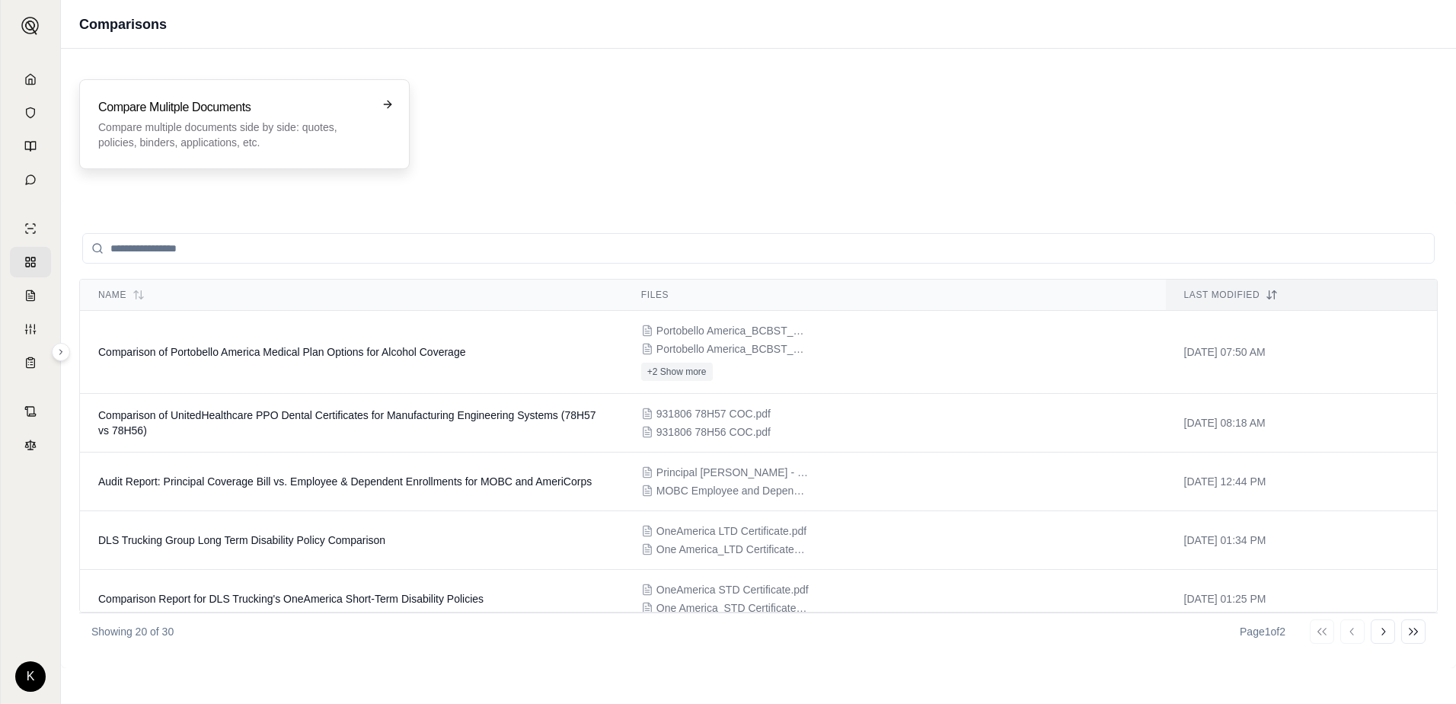
click at [198, 125] on p "Compare multiple documents side by side: quotes, policies, binders, application…" at bounding box center [233, 135] width 271 height 30
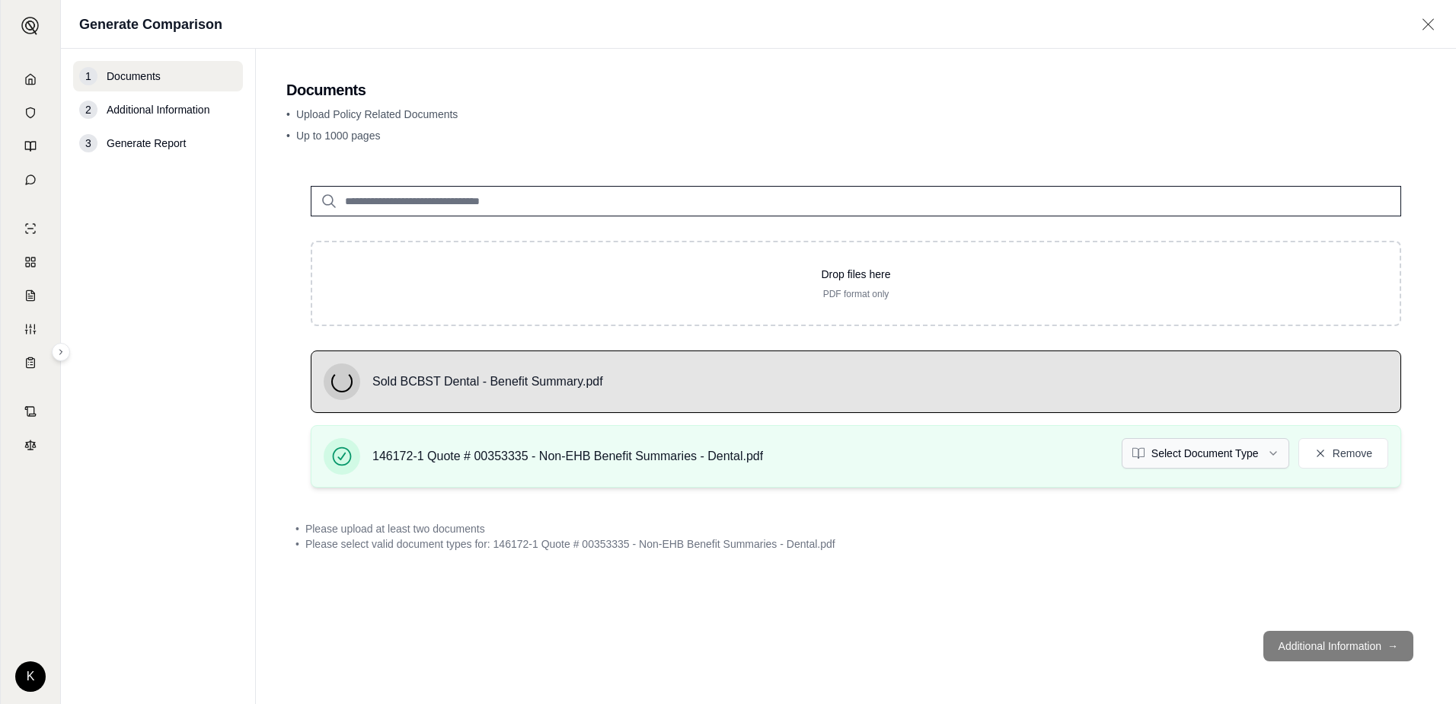
click at [1258, 461] on html "K Generate Comparison 1 Documents 2 Additional Information 3 Generate Report Do…" at bounding box center [728, 352] width 1456 height 704
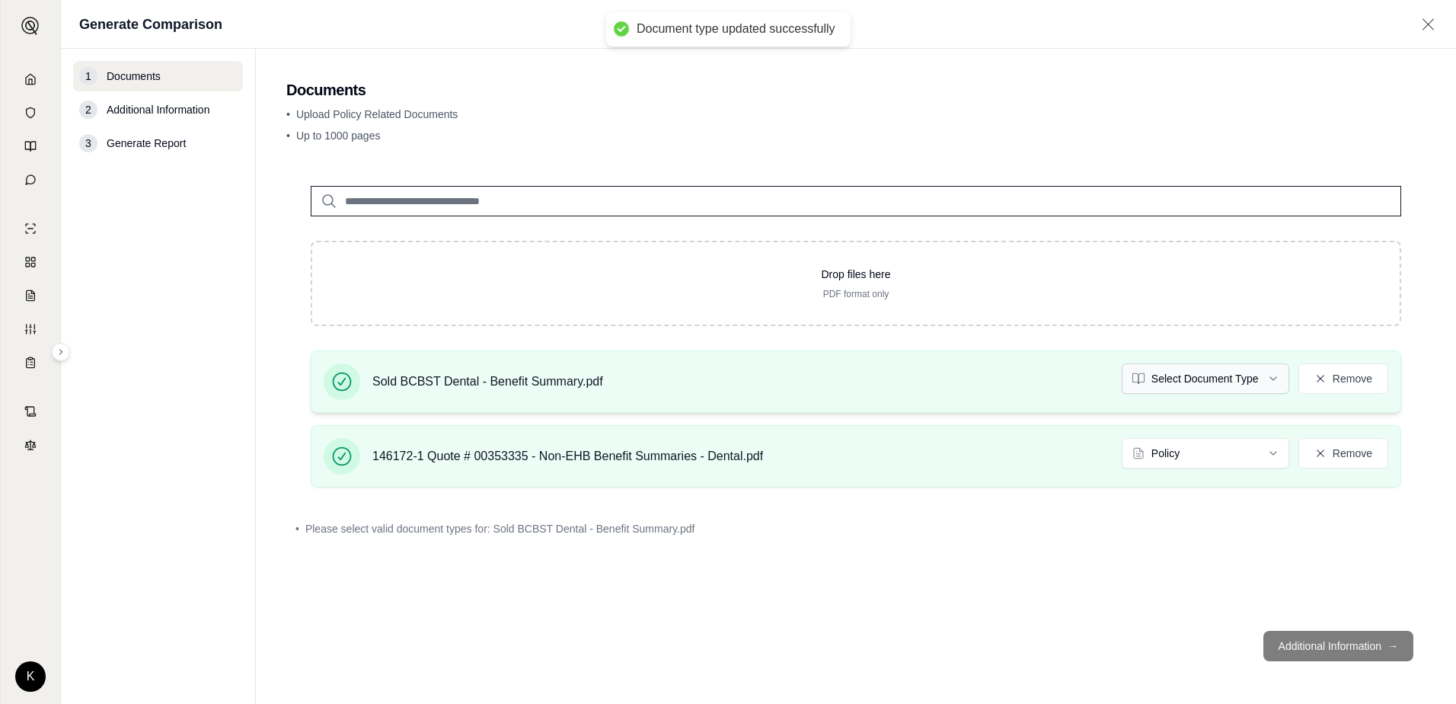
click at [1262, 373] on html "Document type updated successfully K Generate Comparison 1 Documents 2 Addition…" at bounding box center [728, 352] width 1456 height 704
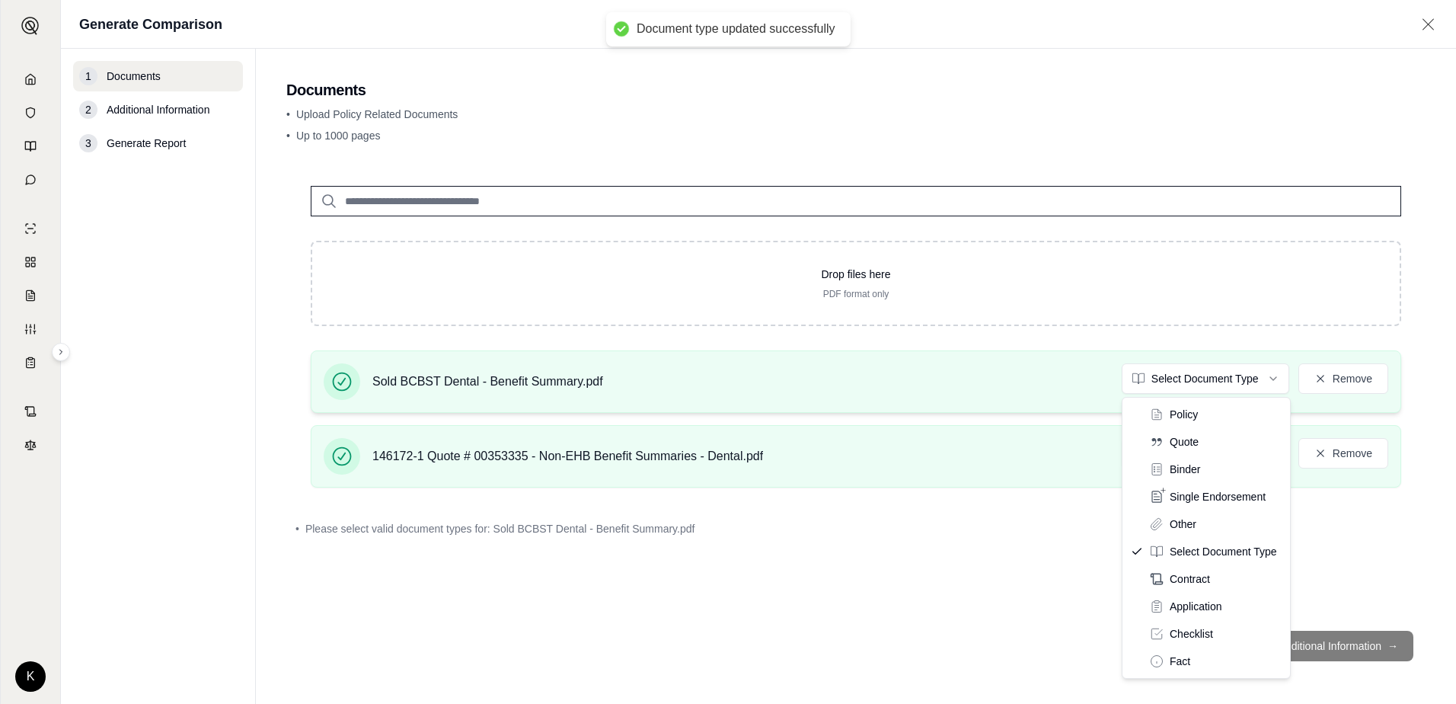
drag, startPoint x: 1183, startPoint y: 402, endPoint x: 1175, endPoint y: 406, distance: 8.5
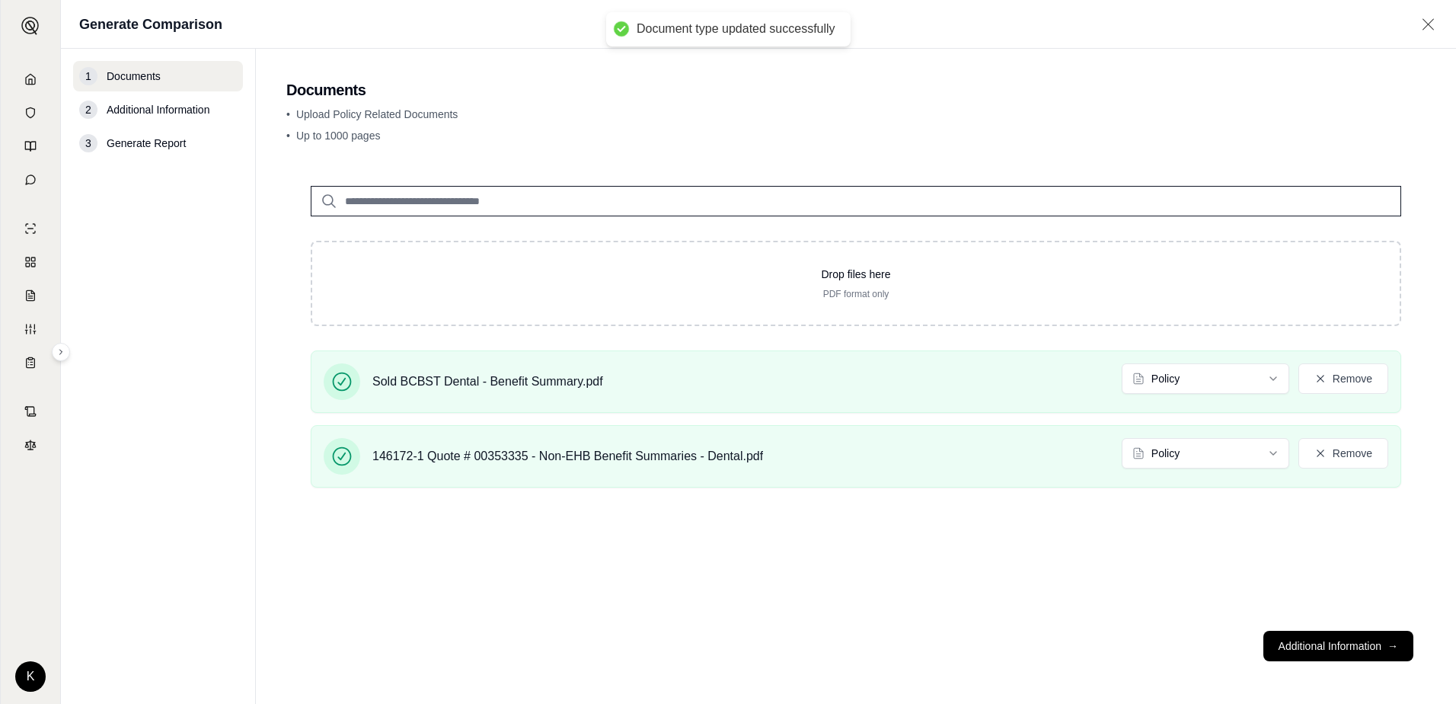
click at [1357, 624] on footer "Additional Information →" at bounding box center [855, 645] width 1139 height 55
click at [1351, 644] on button "Additional Information →" at bounding box center [1338, 646] width 150 height 30
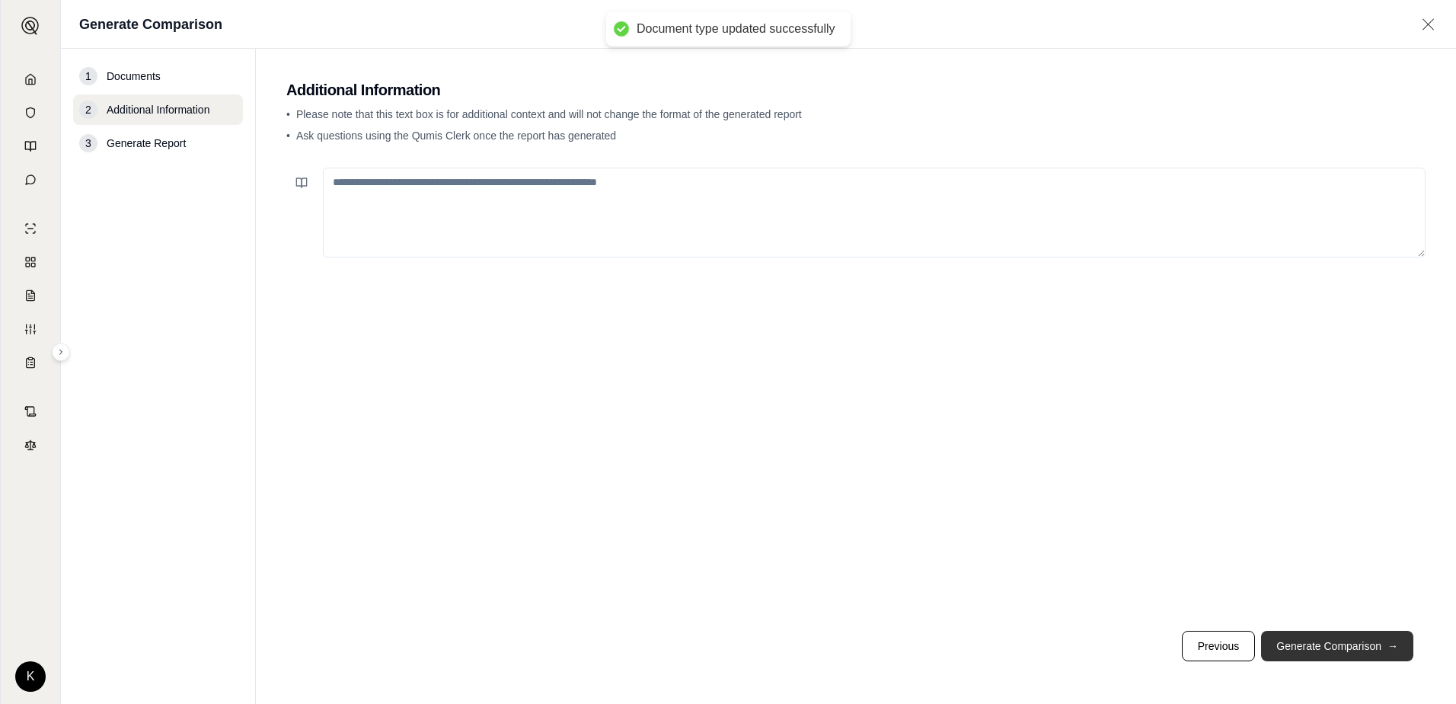
click at [1351, 644] on button "Generate Comparison →" at bounding box center [1337, 646] width 152 height 30
